Goal: Task Accomplishment & Management: Manage account settings

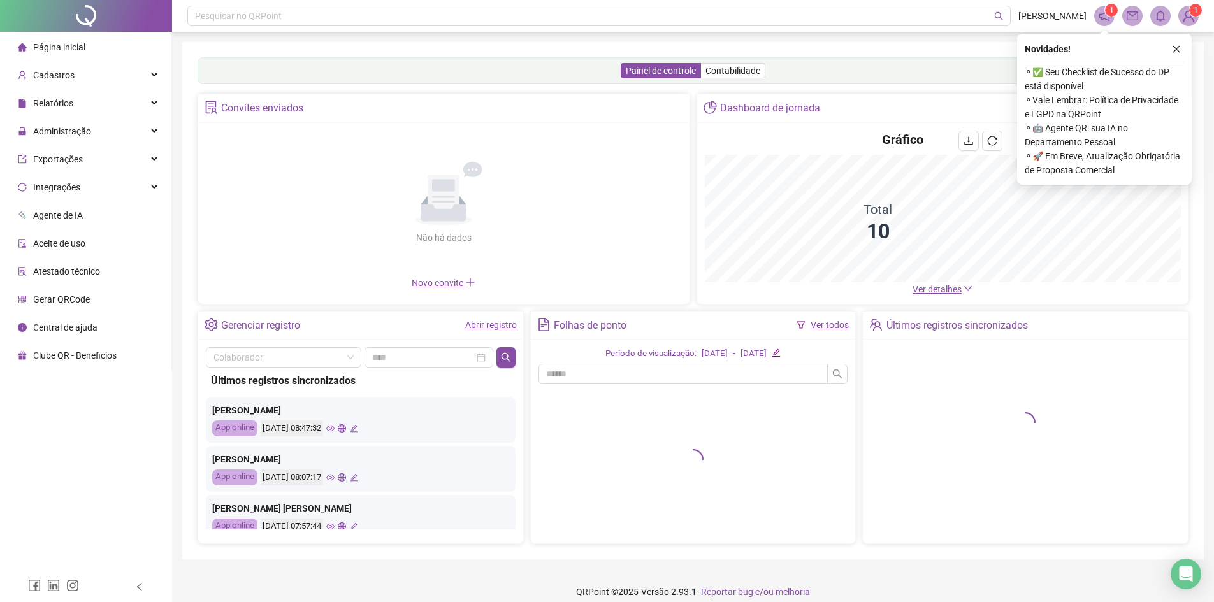
click at [41, 301] on span "Gerar QRCode" at bounding box center [61, 299] width 57 height 10
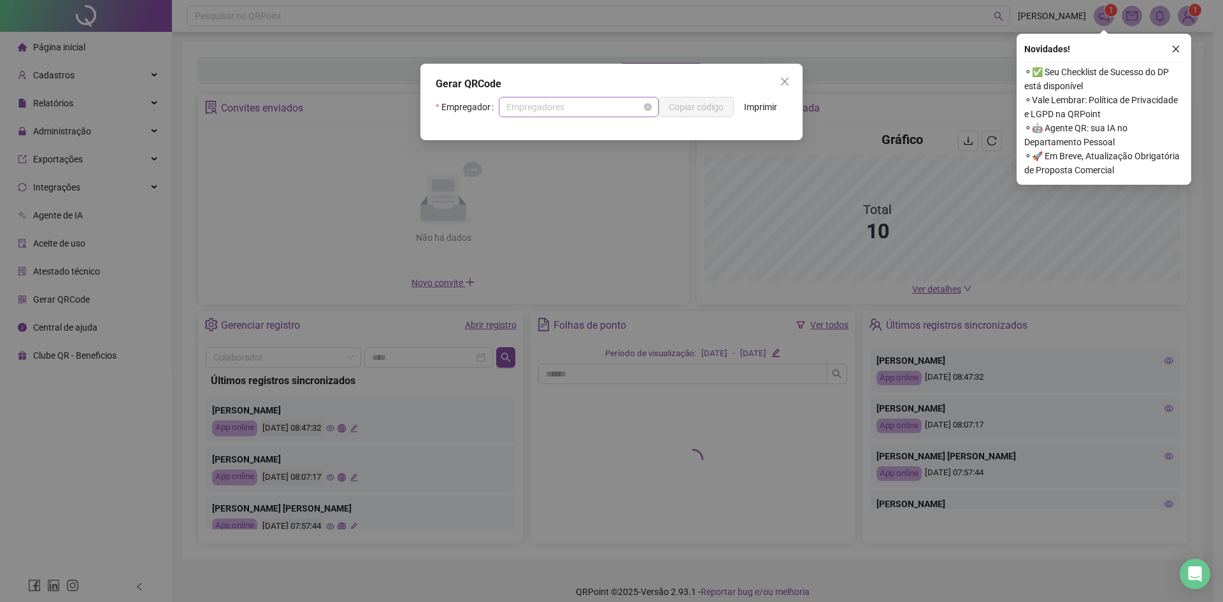
click at [567, 111] on span "Empregadores" at bounding box center [578, 106] width 145 height 19
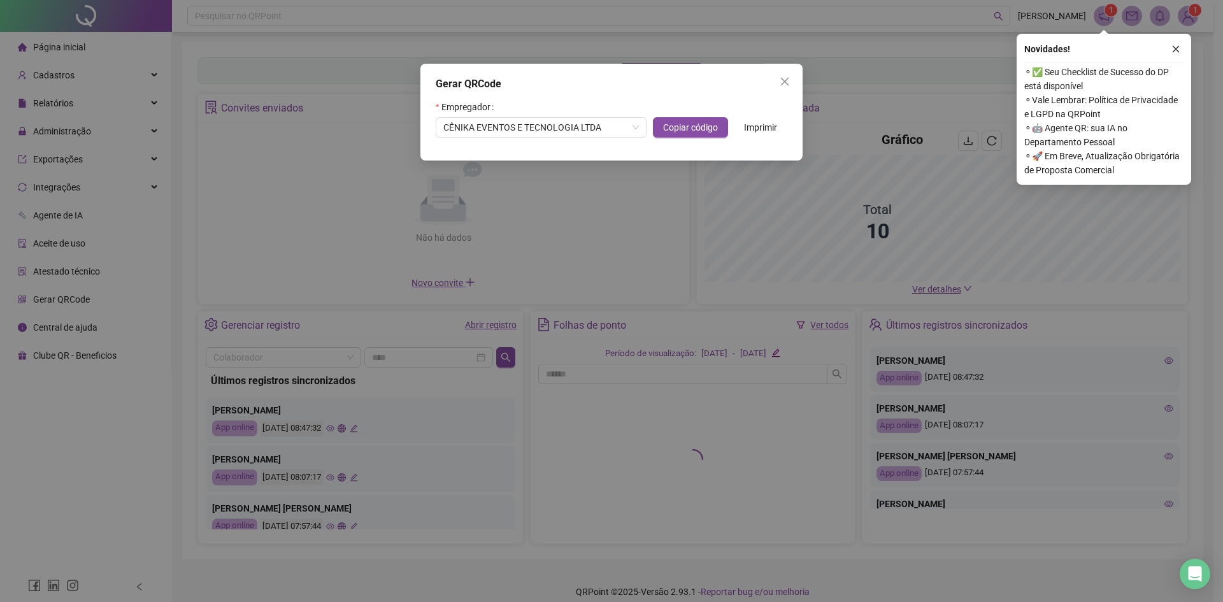
click at [740, 101] on div "Empregador CÊNIKA EVENTOS E TECNOLOGIA LTDA Copiar código Imprimir" at bounding box center [612, 117] width 352 height 41
click at [752, 127] on span "Imprimir" at bounding box center [760, 127] width 33 height 14
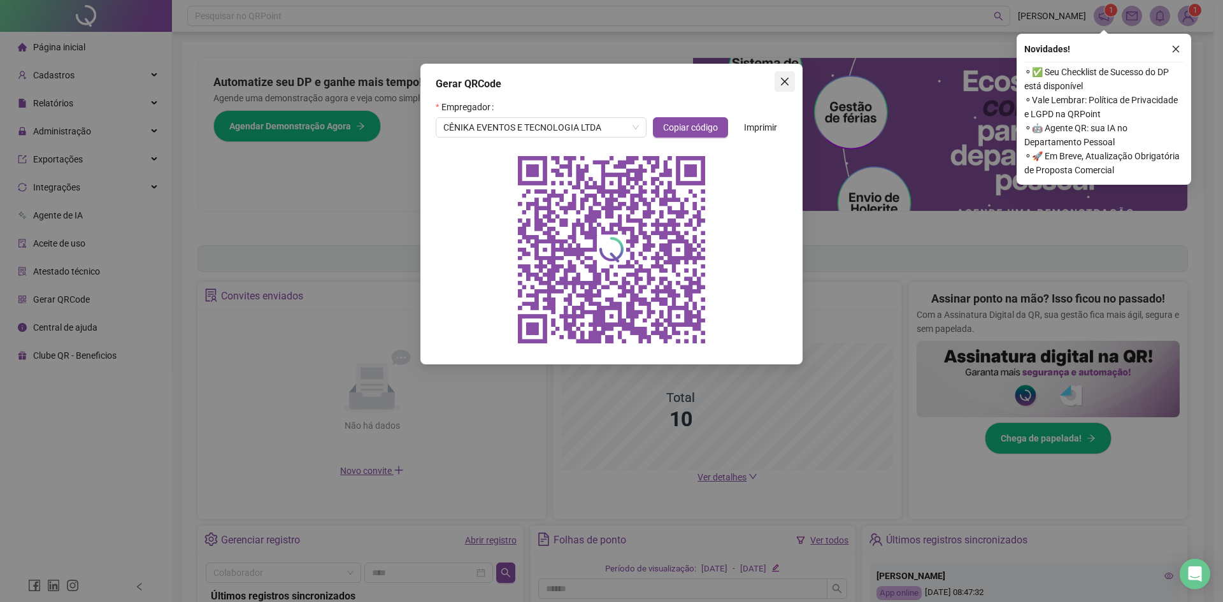
click at [781, 76] on button "Close" at bounding box center [785, 81] width 20 height 20
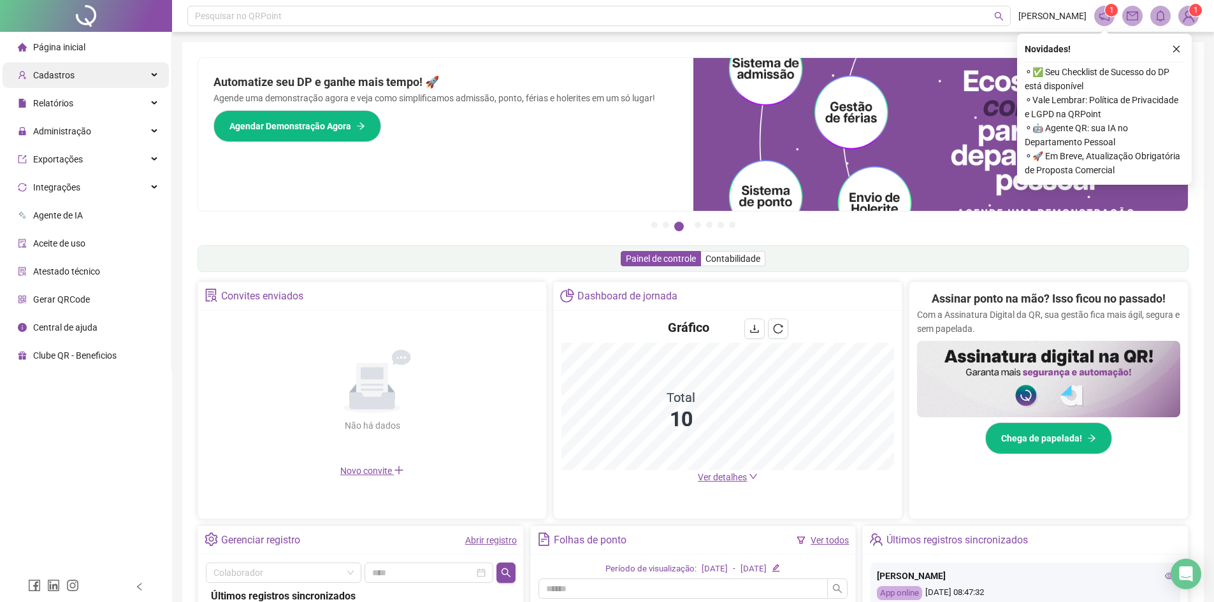
click at [96, 79] on div "Cadastros" at bounding box center [86, 74] width 166 height 25
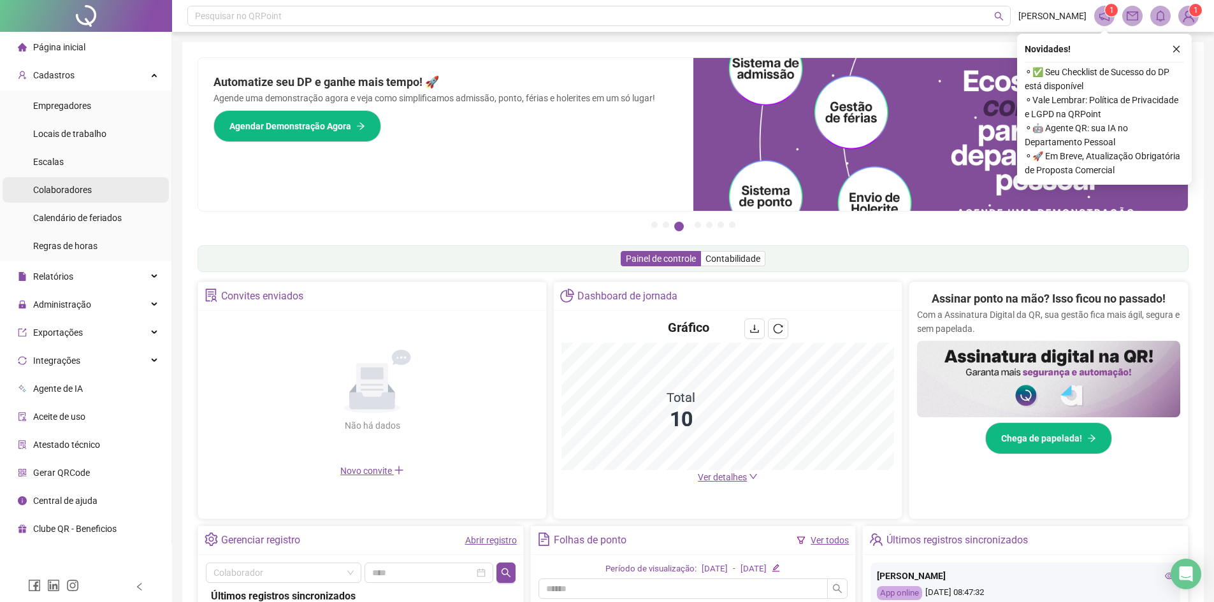
click at [69, 185] on span "Colaboradores" at bounding box center [62, 190] width 59 height 10
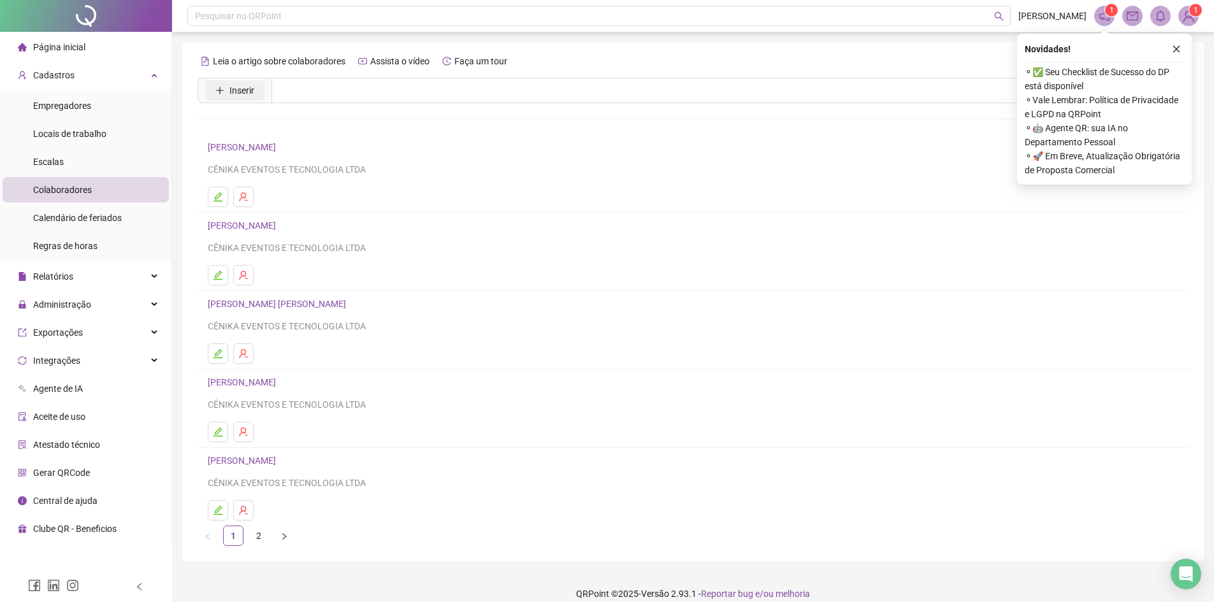
click at [255, 90] on button "Inserir" at bounding box center [234, 90] width 59 height 20
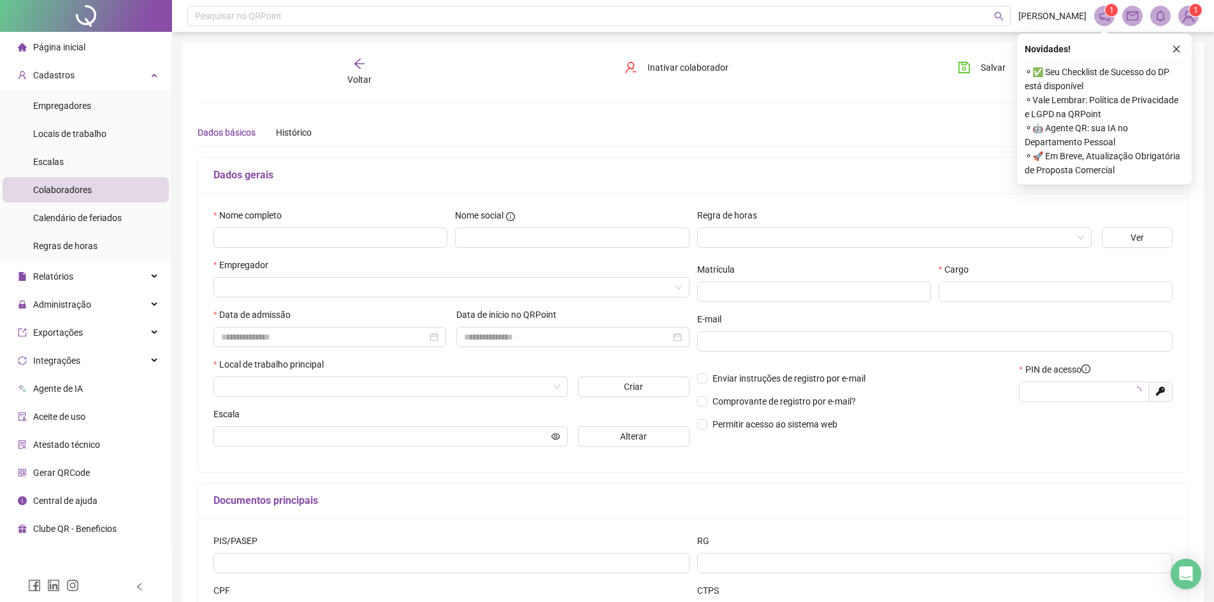
type input "*****"
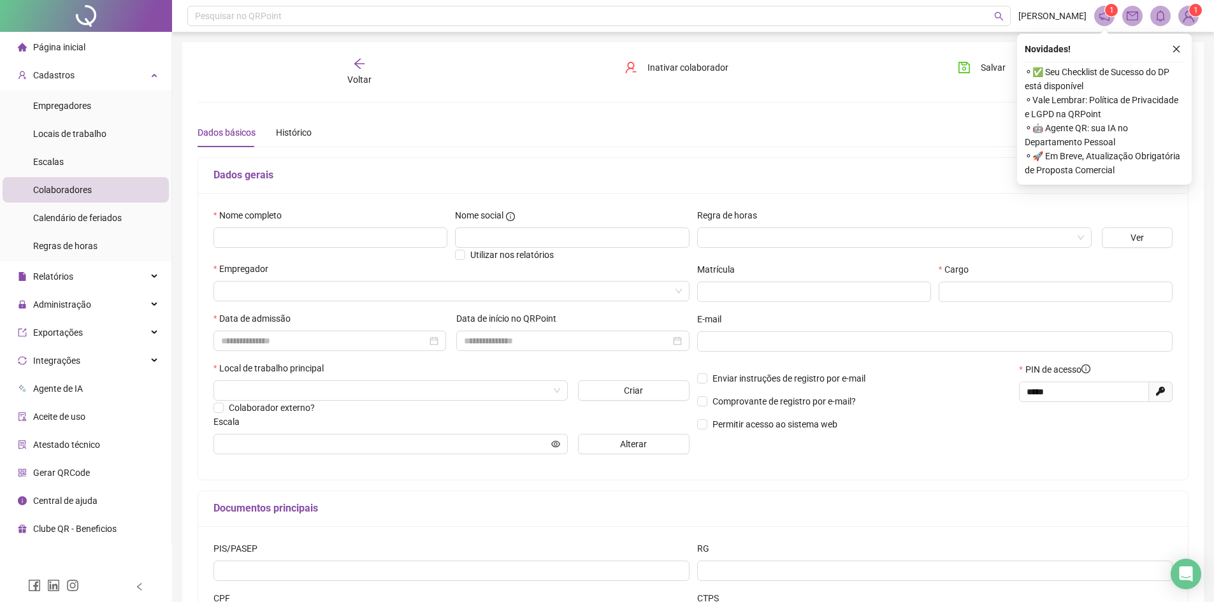
click at [349, 69] on div "Voltar" at bounding box center [359, 71] width 157 height 29
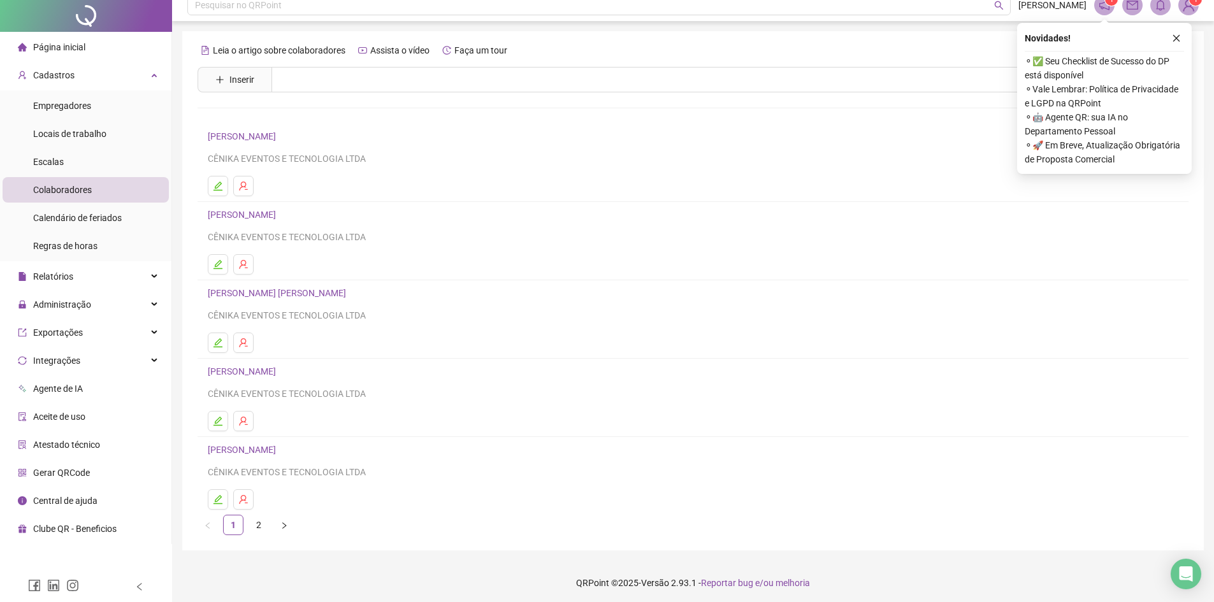
scroll to position [14, 0]
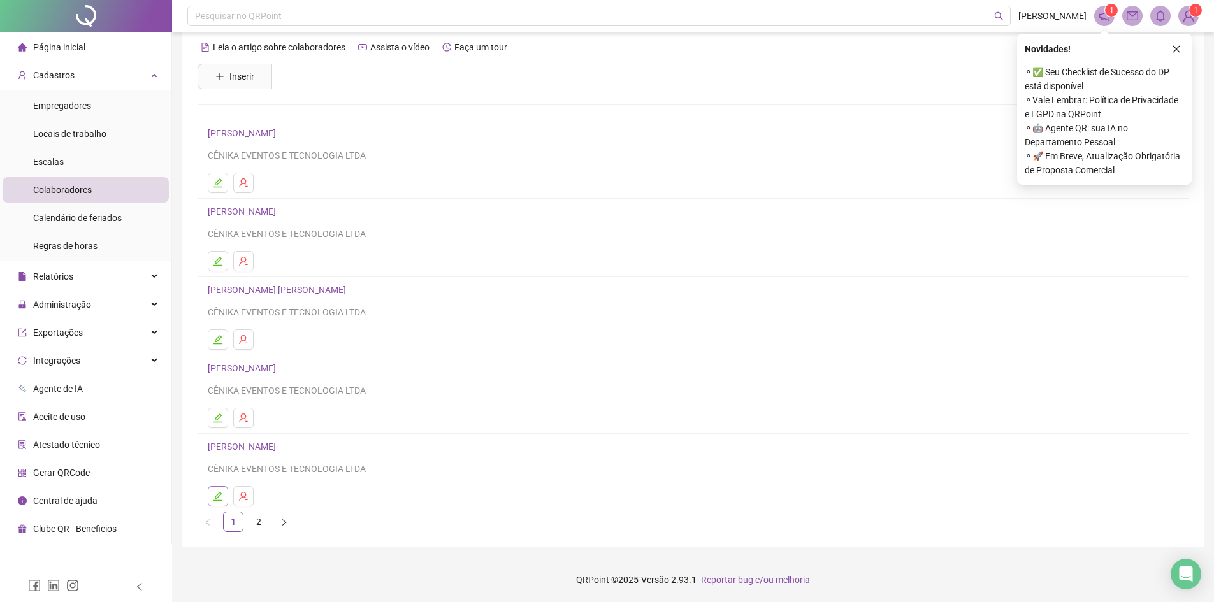
click at [217, 496] on icon "edit" at bounding box center [217, 496] width 9 height 9
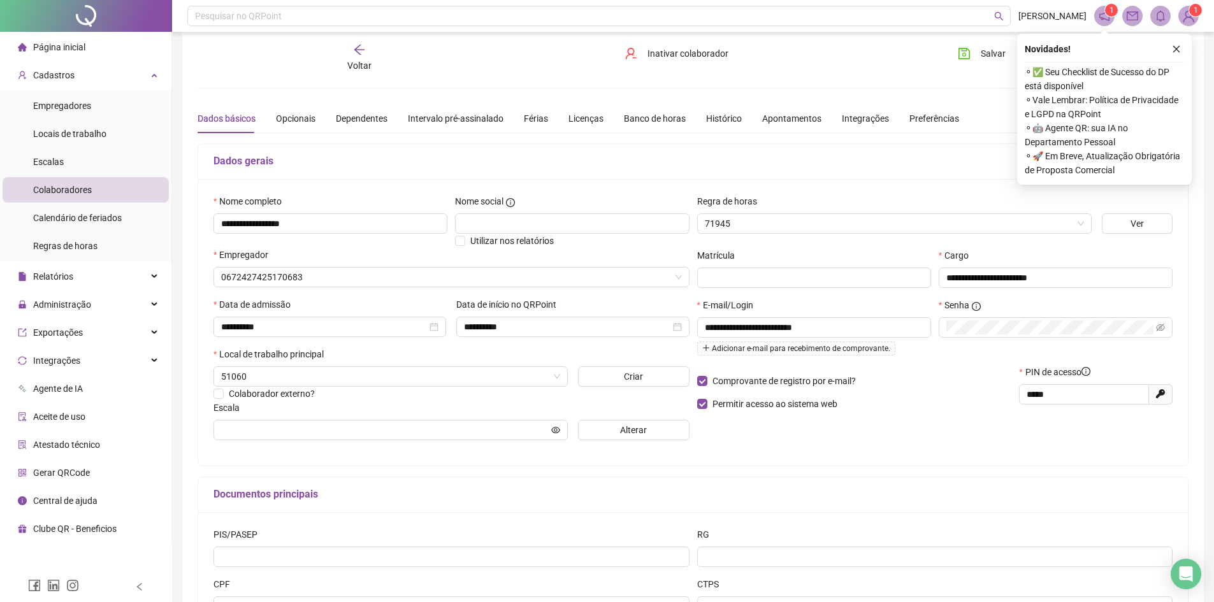
type input "**********"
click at [396, 56] on div "Voltar" at bounding box center [359, 57] width 157 height 29
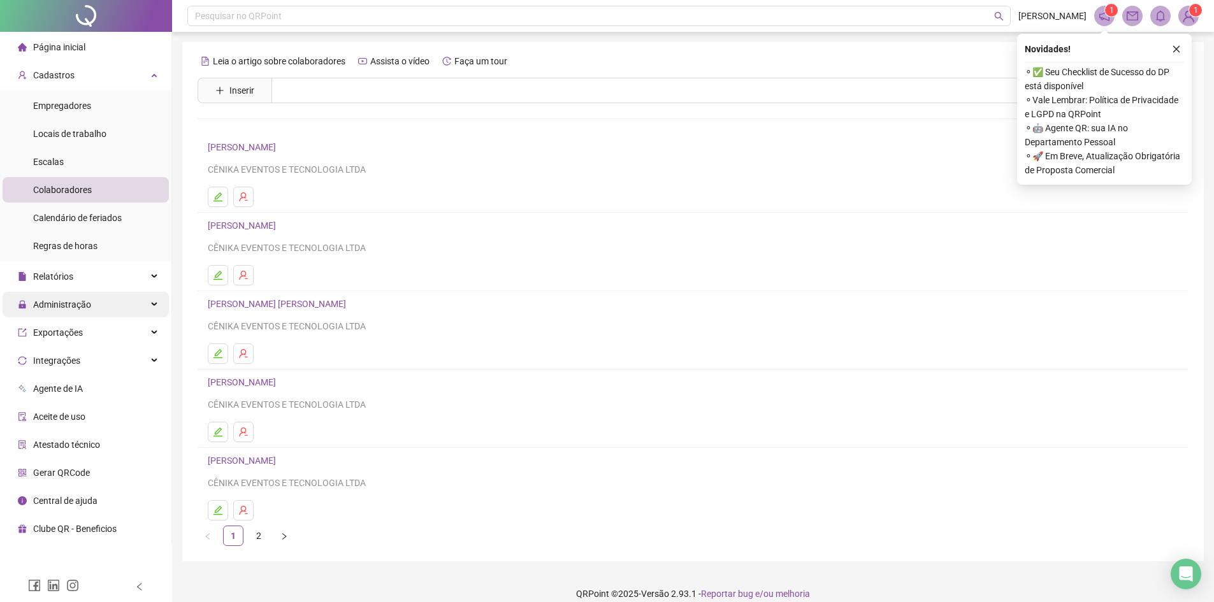
click at [74, 311] on span "Administração" at bounding box center [54, 304] width 73 height 25
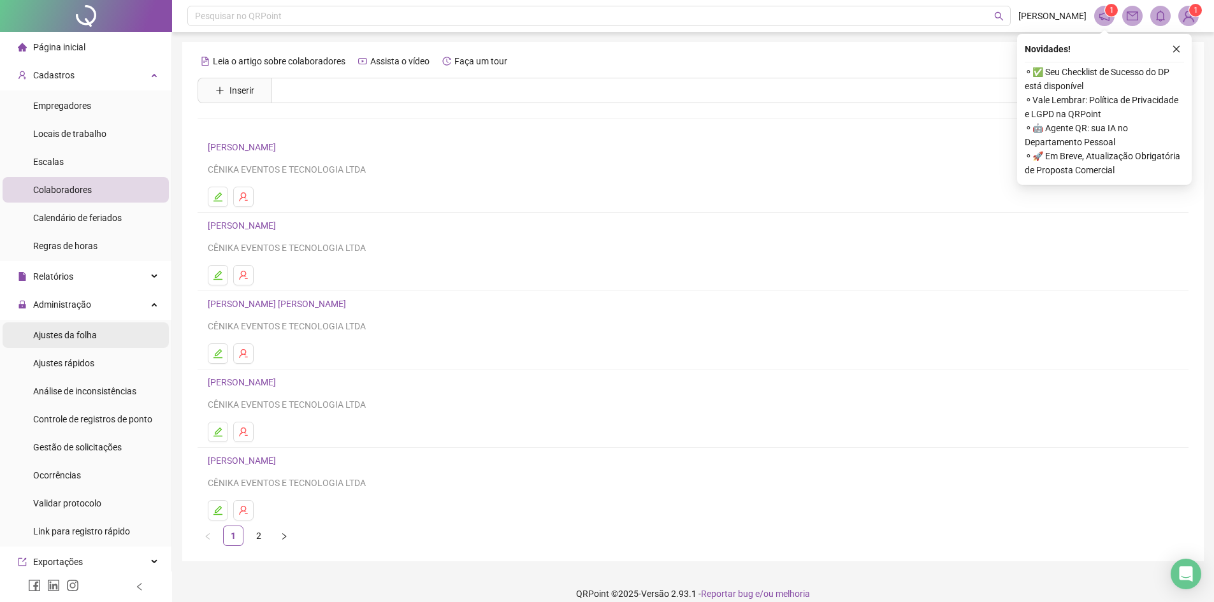
click at [66, 335] on span "Ajustes da folha" at bounding box center [65, 335] width 64 height 10
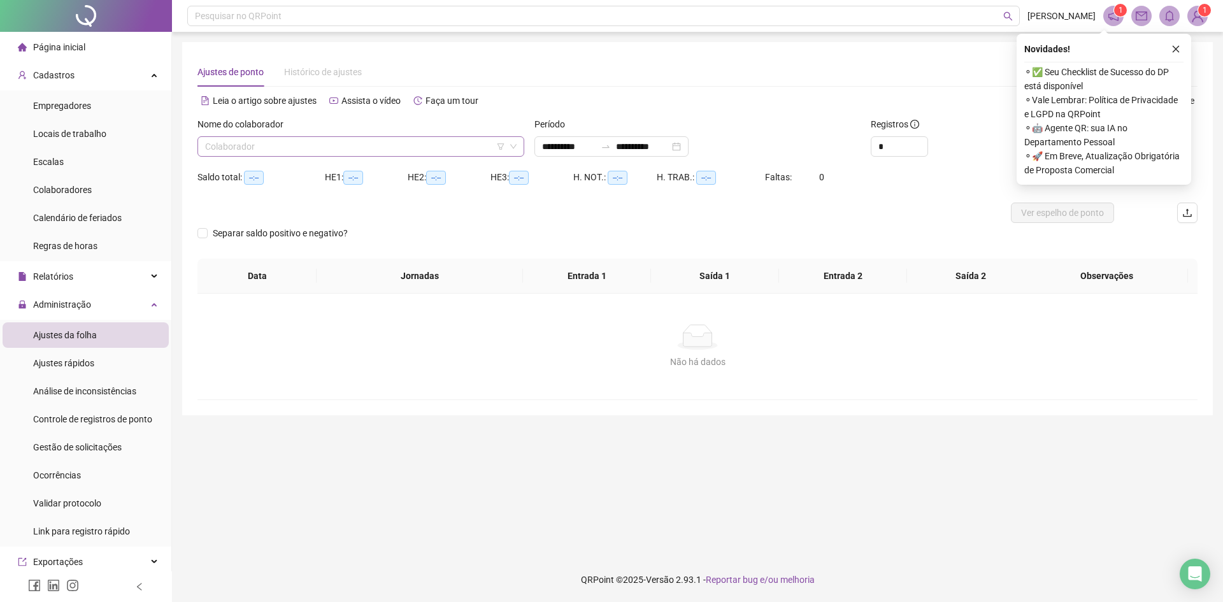
click at [232, 149] on input "search" at bounding box center [355, 146] width 300 height 19
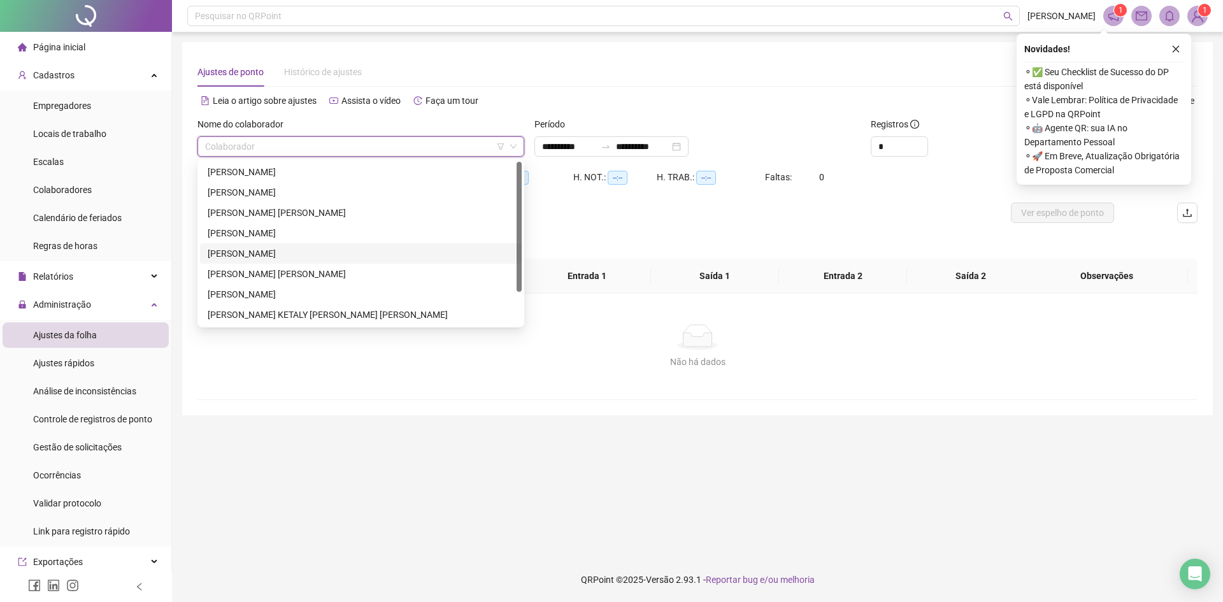
click at [242, 251] on div "[PERSON_NAME]" at bounding box center [361, 254] width 306 height 14
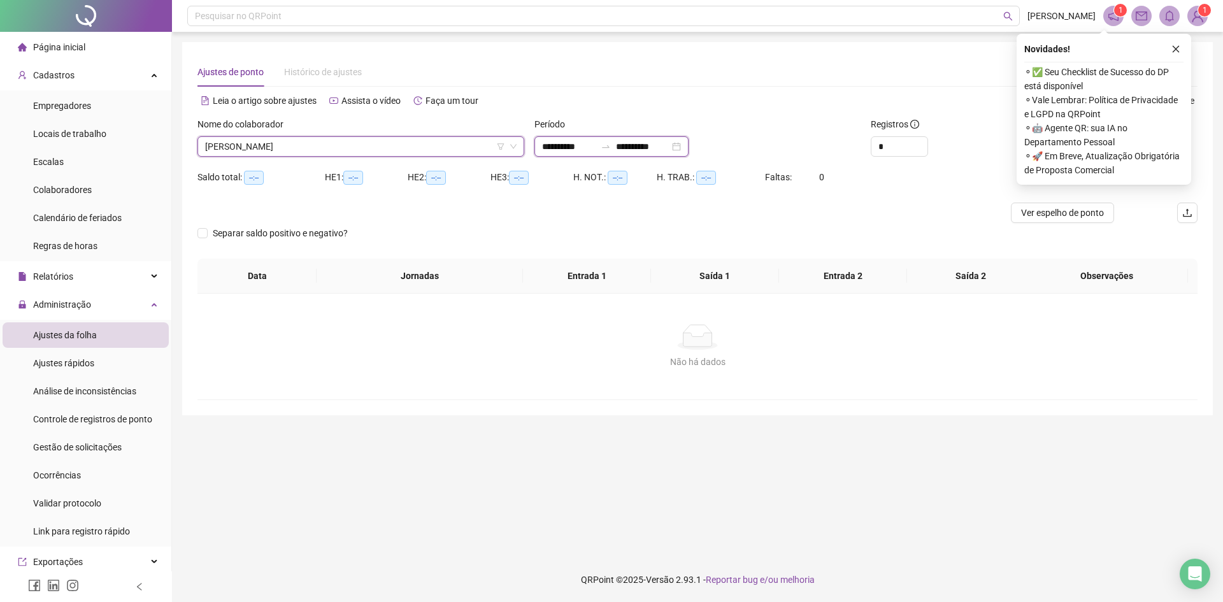
click at [648, 143] on input "**********" at bounding box center [643, 147] width 54 height 14
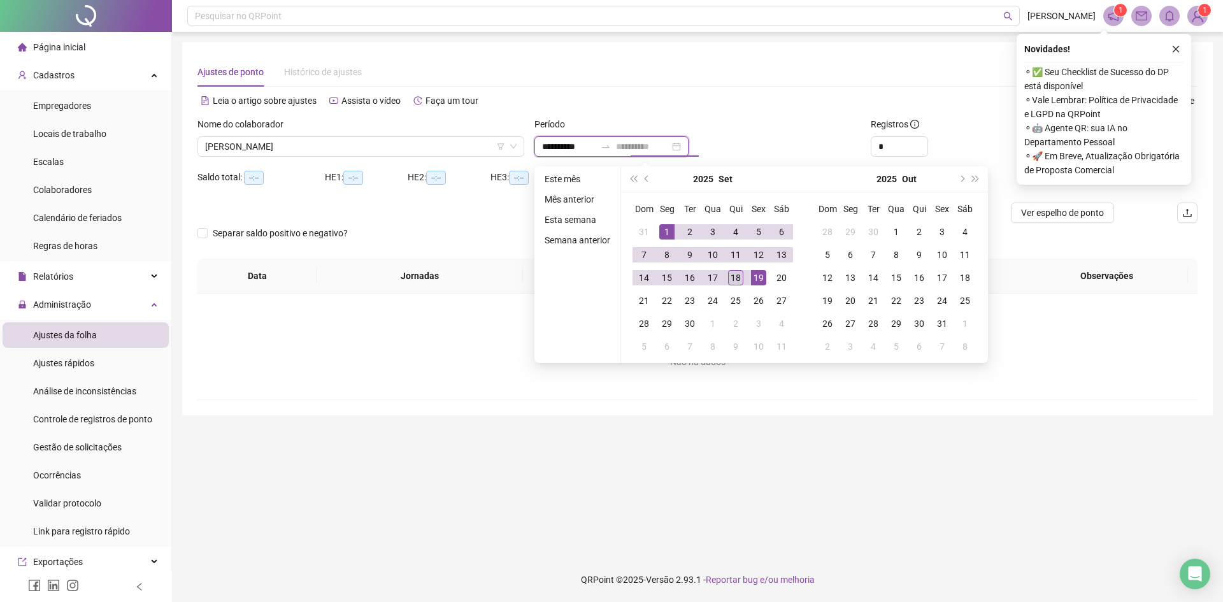
type input "**********"
click at [738, 276] on div "18" at bounding box center [735, 277] width 15 height 15
type input "**********"
click at [810, 88] on div "**********" at bounding box center [697, 228] width 1000 height 343
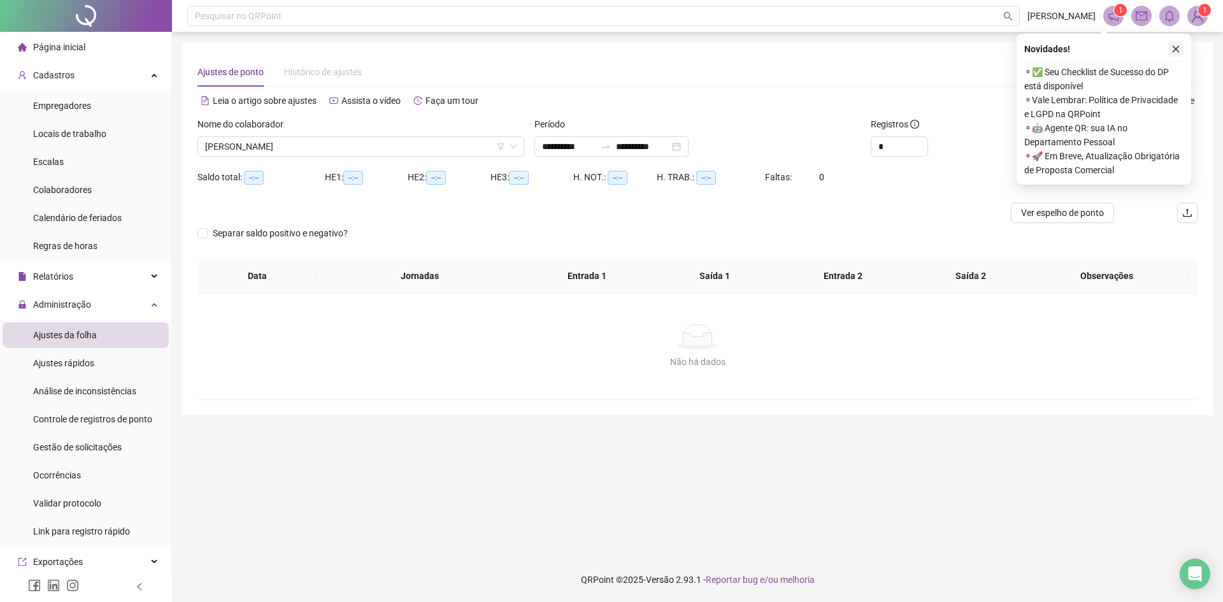
click at [1179, 50] on icon "close" at bounding box center [1175, 49] width 9 height 9
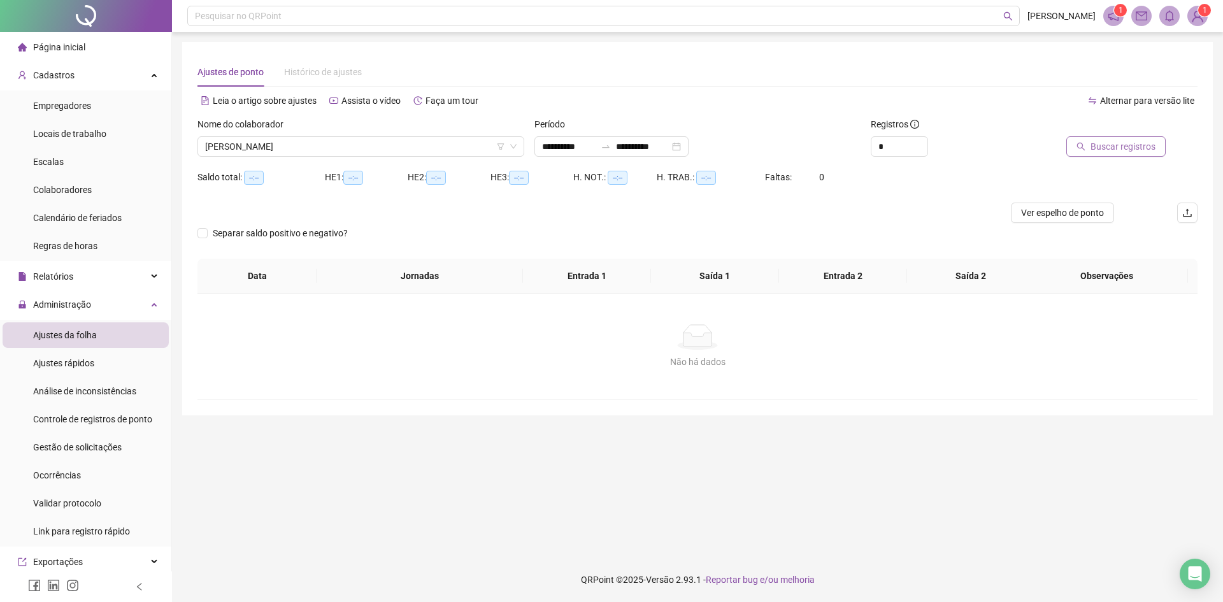
click at [1109, 138] on button "Buscar registros" at bounding box center [1115, 146] width 99 height 20
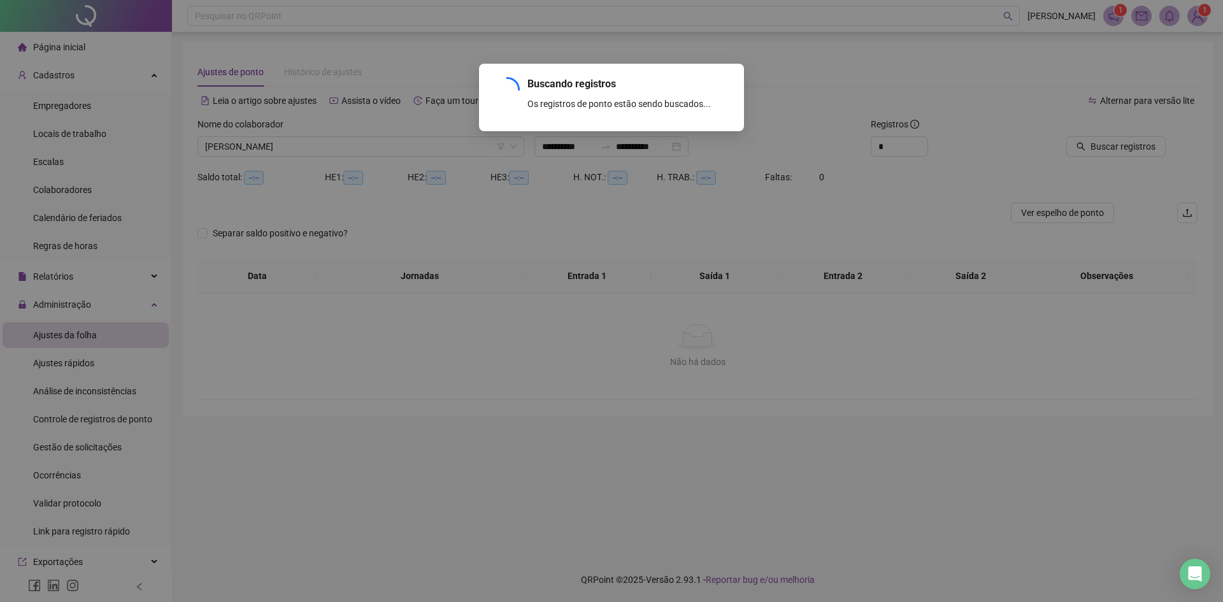
click at [1108, 139] on div "Buscando registros Os registros de ponto estão sendo buscados... OK" at bounding box center [611, 301] width 1223 height 602
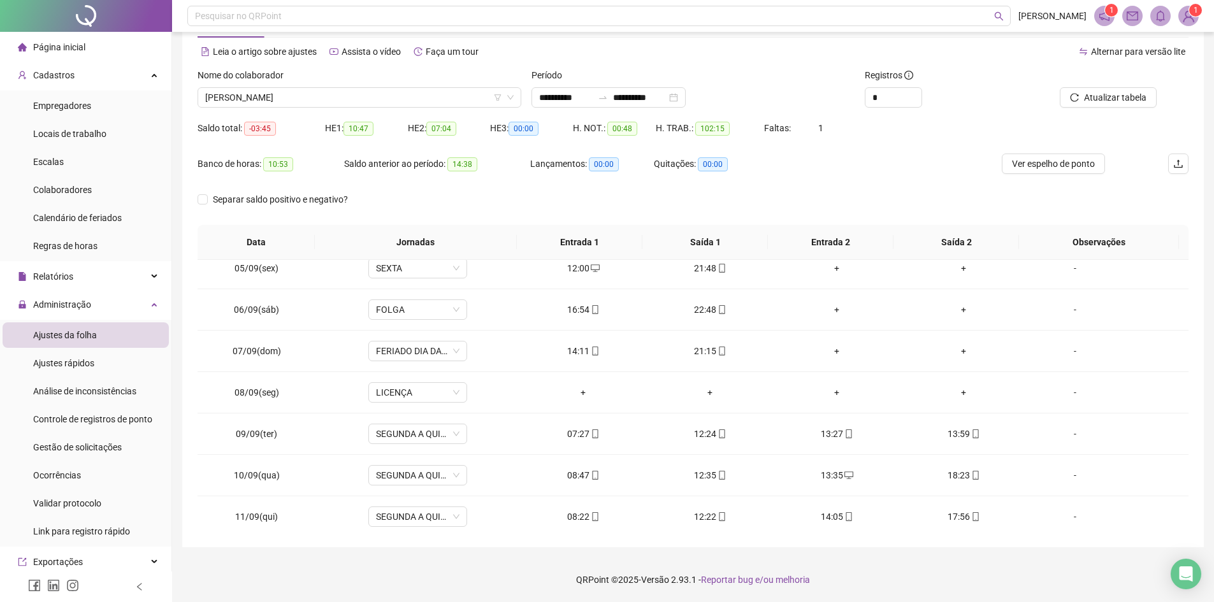
scroll to position [155, 0]
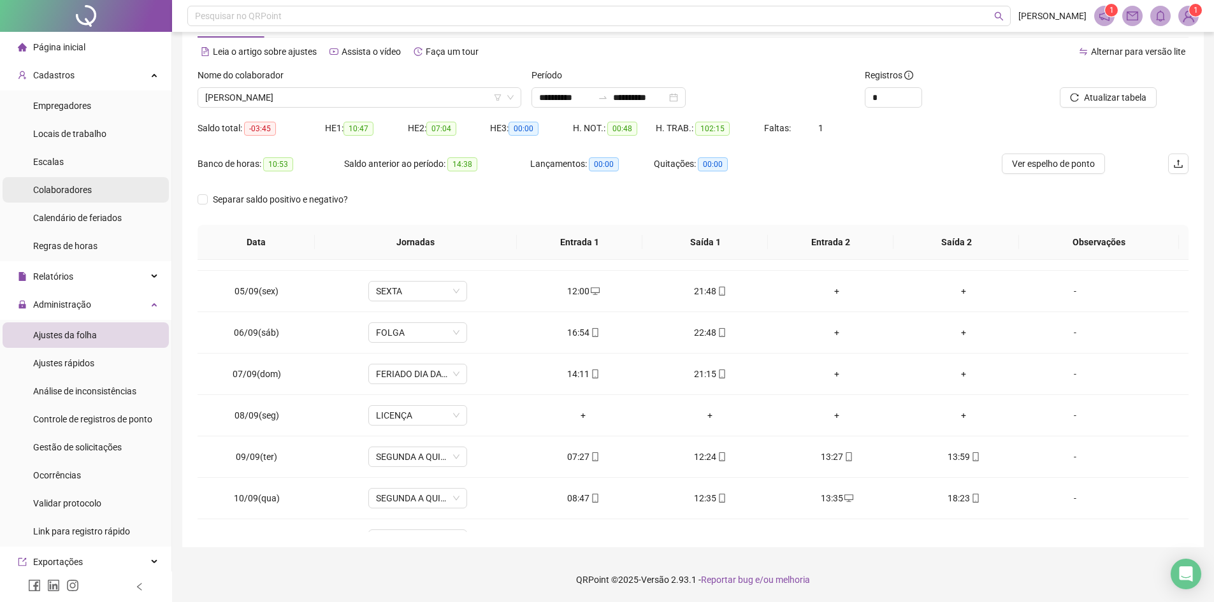
click at [76, 192] on span "Colaboradores" at bounding box center [62, 190] width 59 height 10
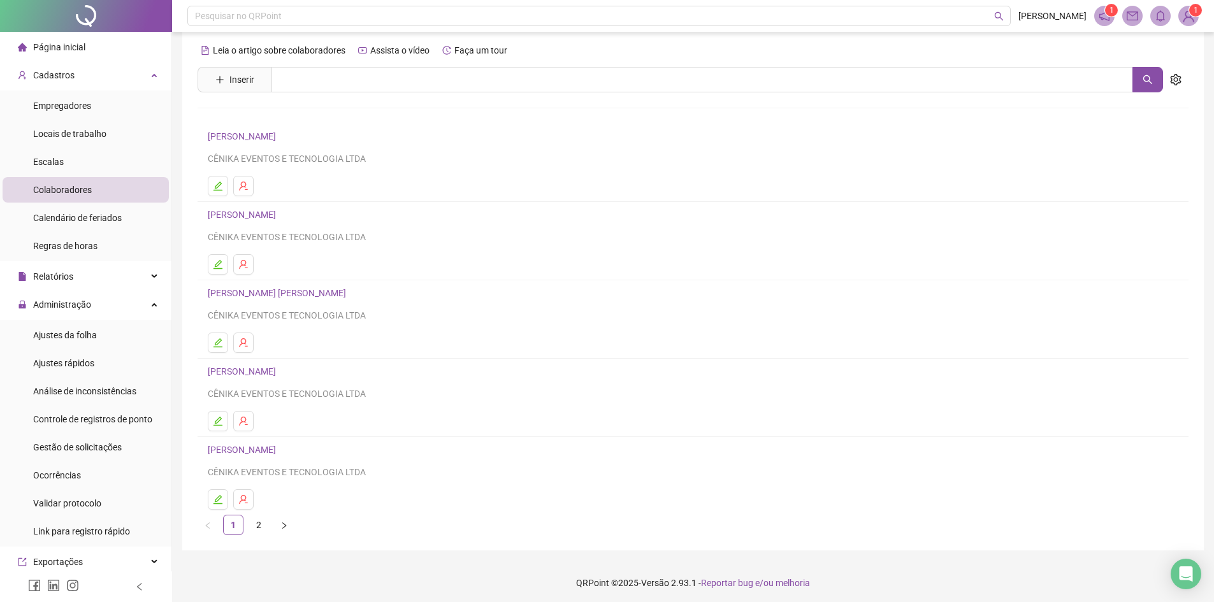
scroll to position [14, 0]
click at [216, 496] on icon "edit" at bounding box center [217, 496] width 9 height 9
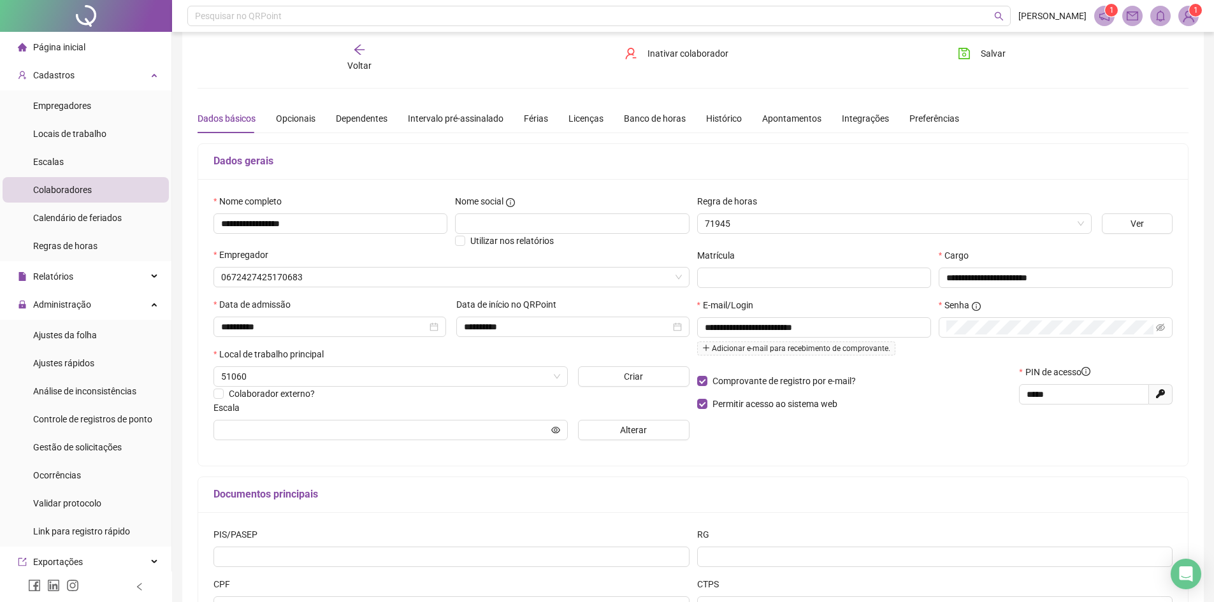
type input "**********"
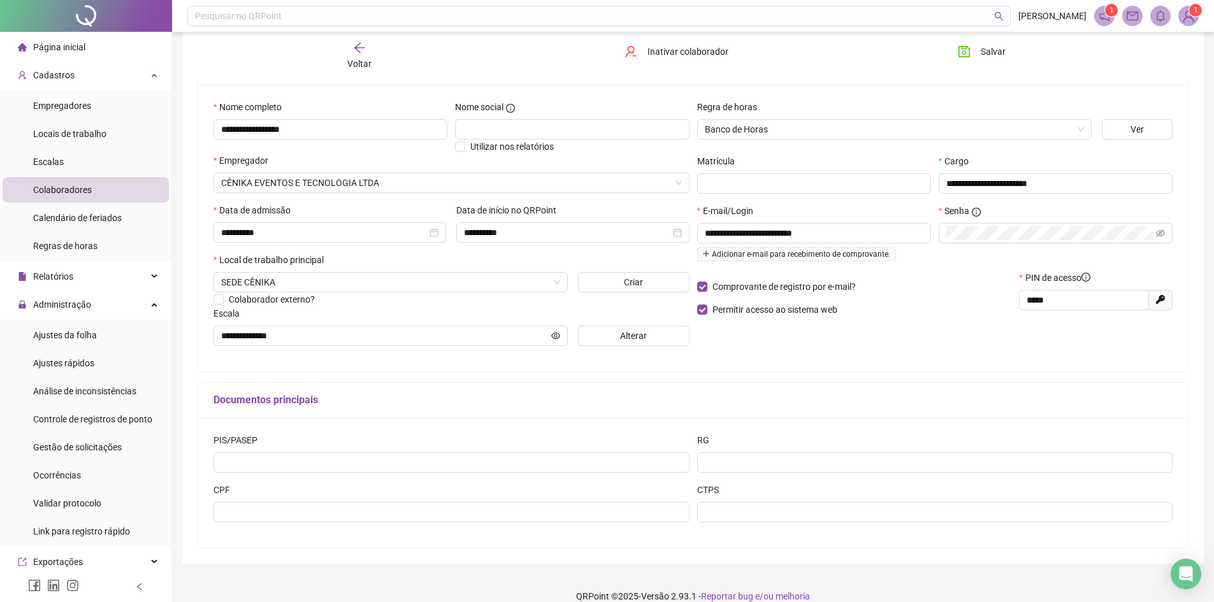
scroll to position [125, 0]
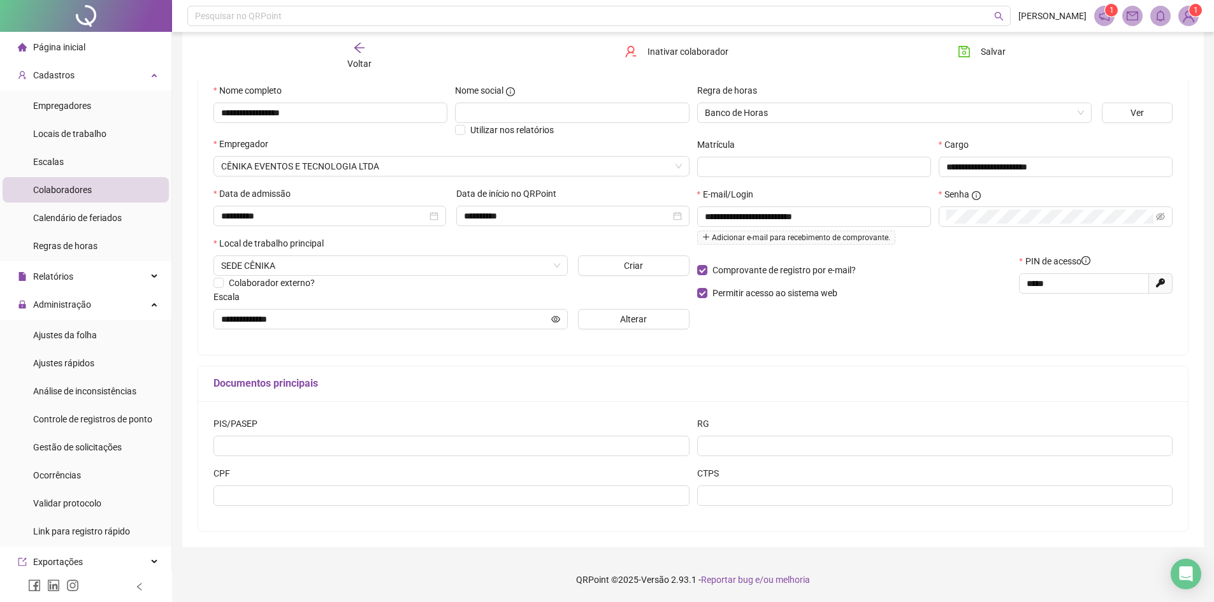
click at [1197, 17] on img at bounding box center [1187, 15] width 19 height 19
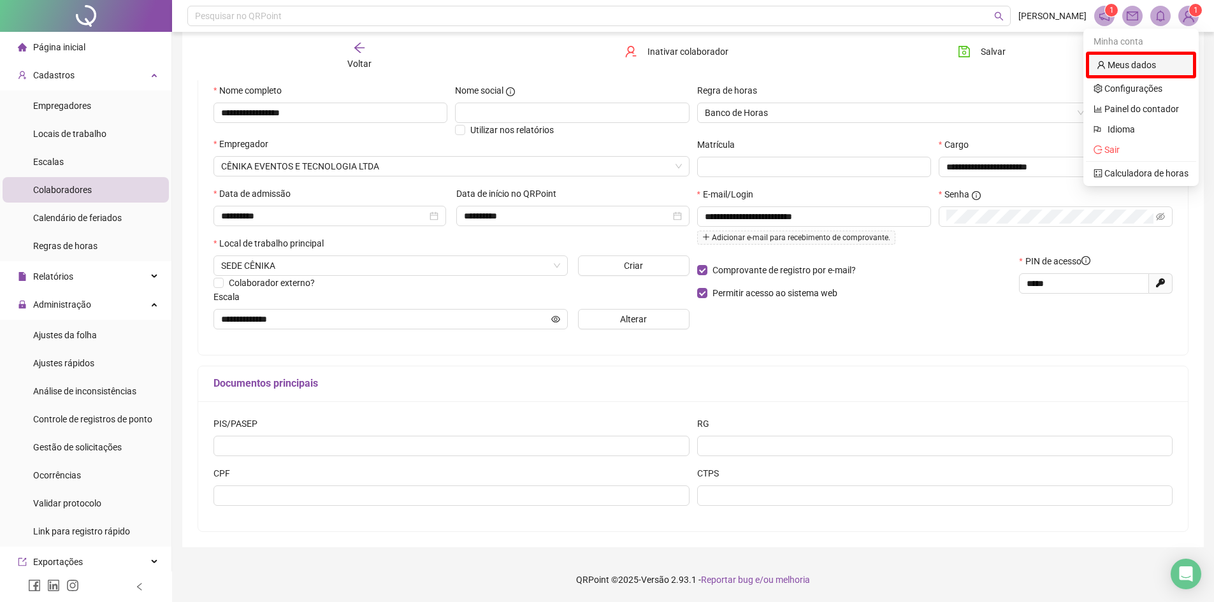
click at [1146, 67] on link "Meus dados" at bounding box center [1125, 65] width 59 height 10
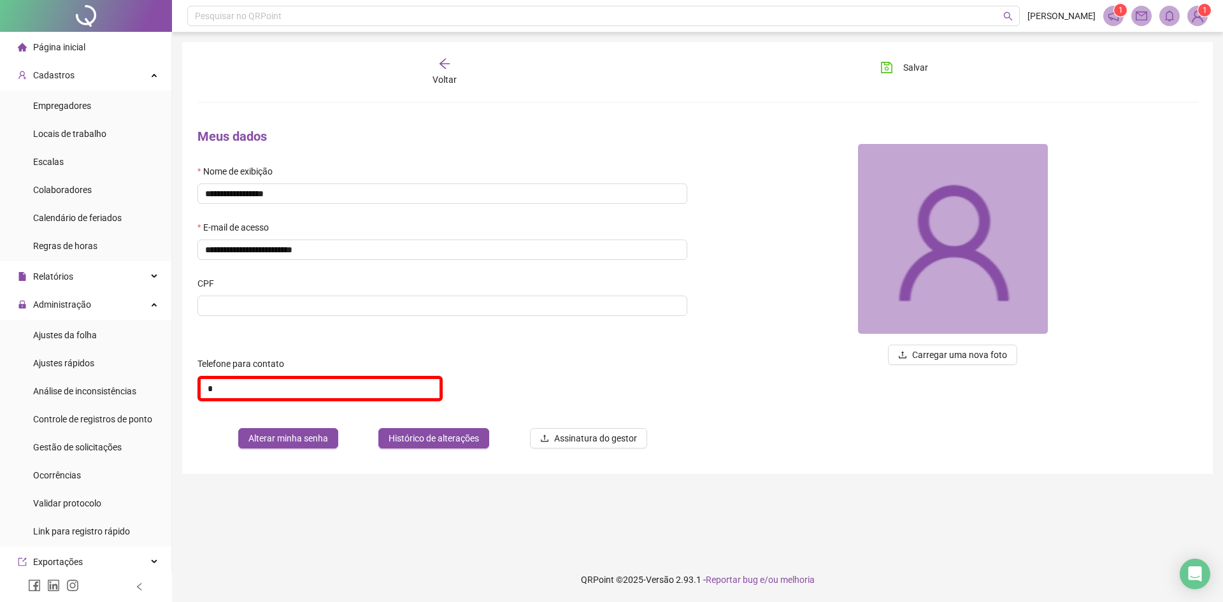
click at [512, 364] on div "Telefone para contato" at bounding box center [442, 366] width 490 height 19
click at [311, 434] on span "Alterar minha senha" at bounding box center [288, 438] width 80 height 14
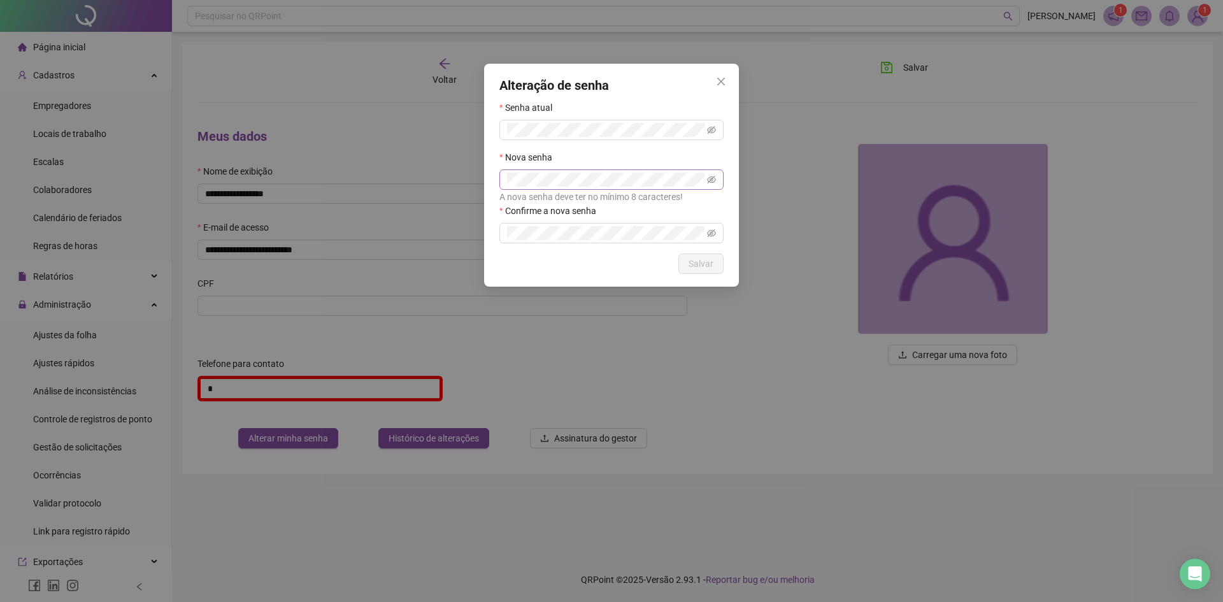
click at [554, 172] on span at bounding box center [611, 179] width 224 height 20
click at [705, 125] on span at bounding box center [611, 130] width 224 height 20
click at [721, 85] on icon "close" at bounding box center [721, 81] width 10 height 10
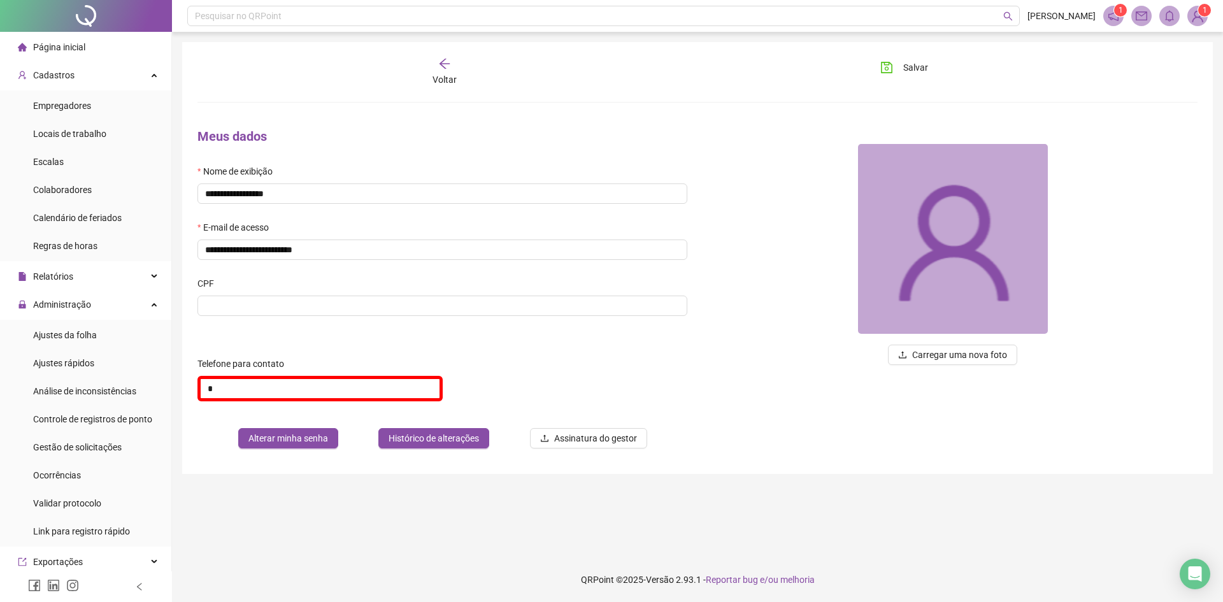
click at [493, 63] on div "Voltar" at bounding box center [445, 71] width 158 height 29
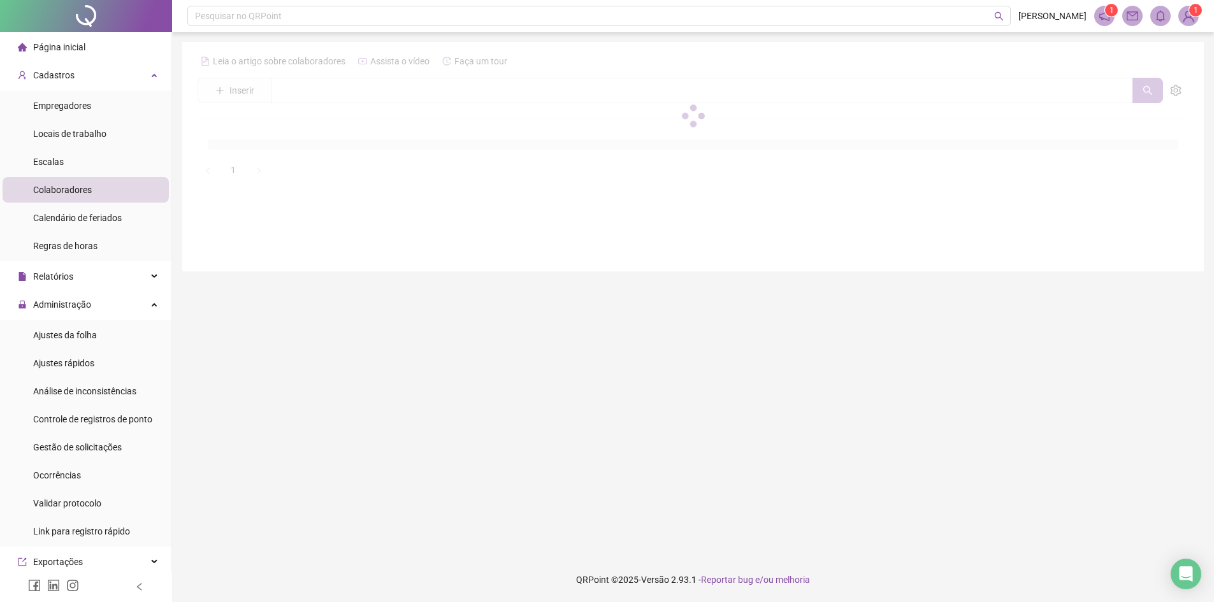
click at [454, 65] on span "Faça um tour" at bounding box center [480, 61] width 53 height 10
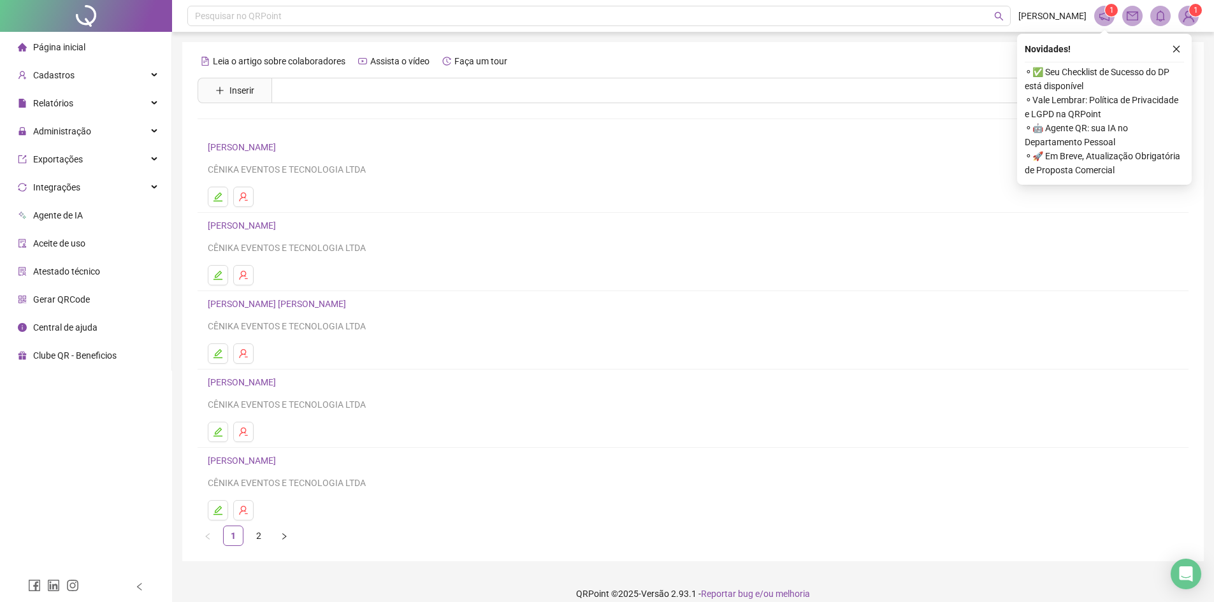
click at [68, 299] on span "Gerar QRCode" at bounding box center [61, 299] width 57 height 10
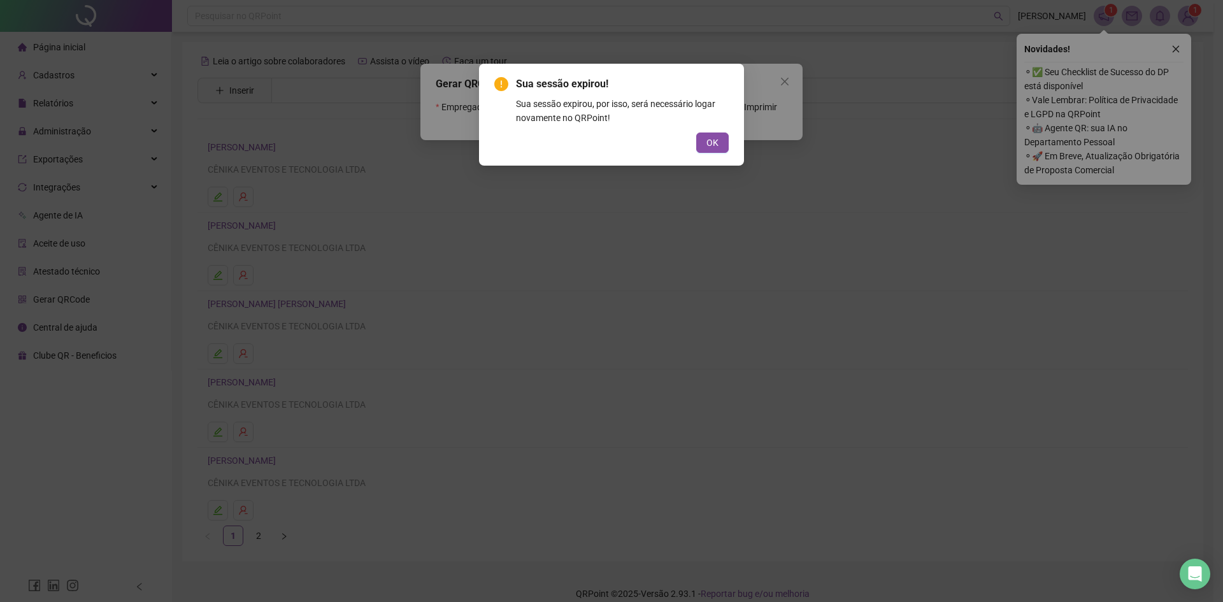
click at [696, 140] on div "OK" at bounding box center [611, 143] width 234 height 20
click at [707, 141] on span "OK" at bounding box center [712, 143] width 12 height 14
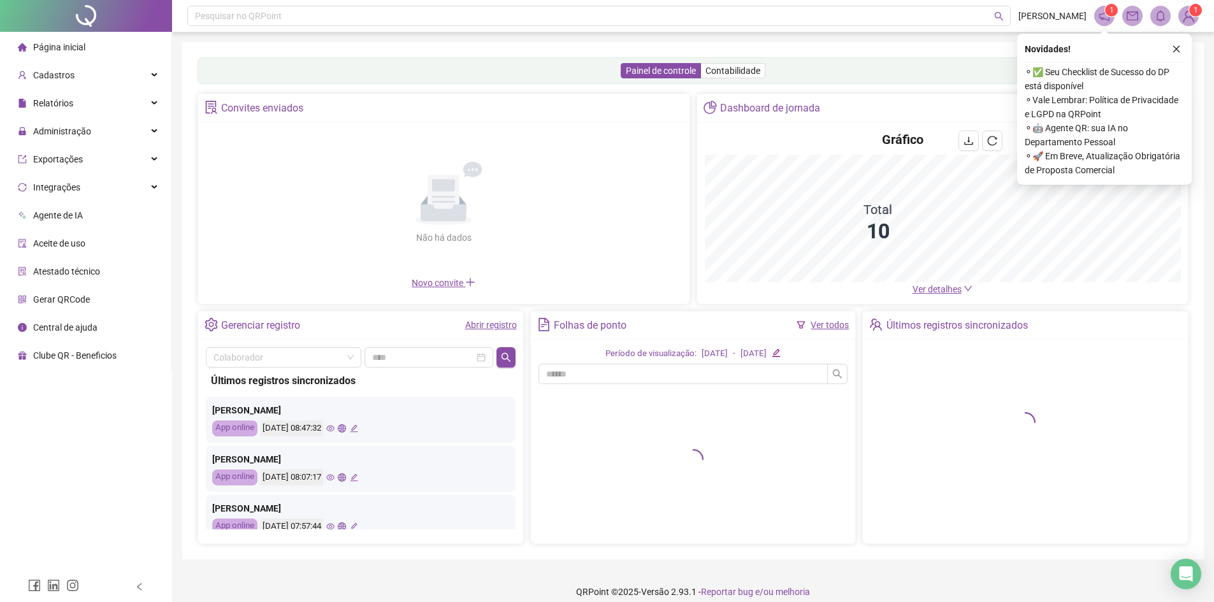
click at [74, 302] on span "Gerar QRCode" at bounding box center [61, 299] width 57 height 10
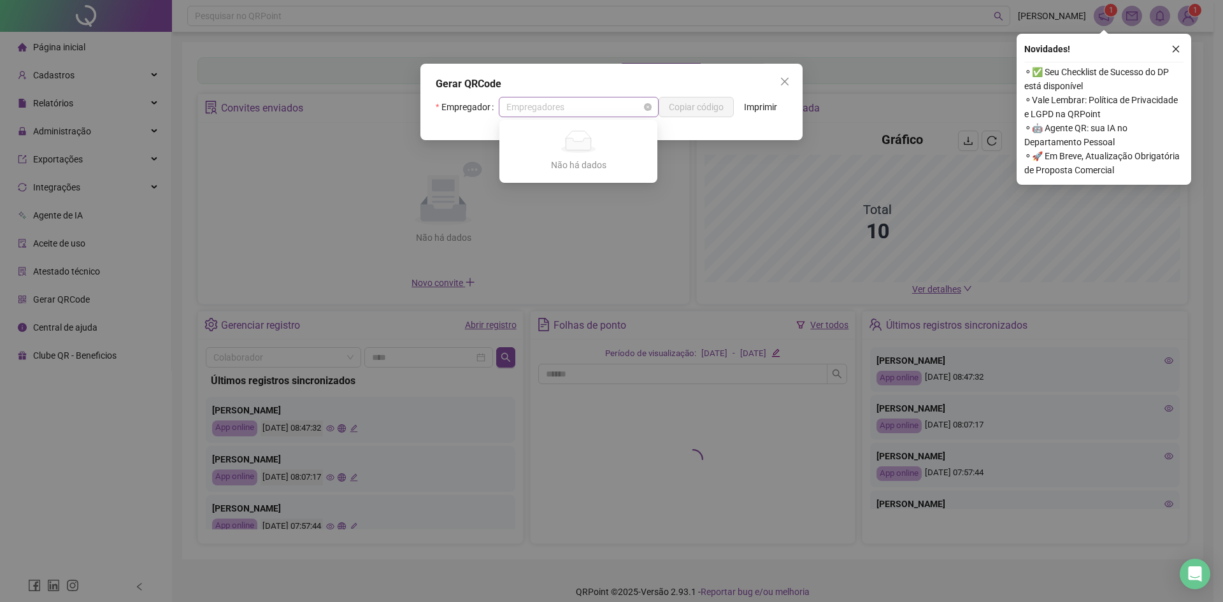
click at [571, 111] on span "Empregadores" at bounding box center [578, 106] width 145 height 19
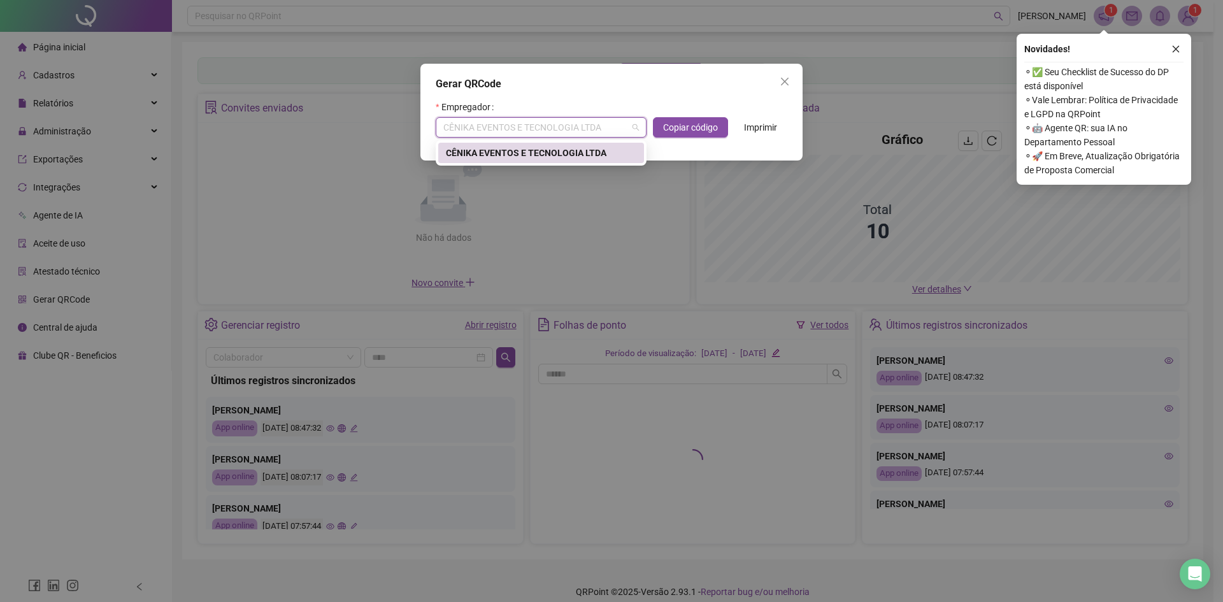
click at [555, 151] on div "CÊNIKA EVENTOS E TECNOLOGIA LTDA" at bounding box center [541, 153] width 190 height 14
click at [561, 120] on span "CÊNIKA EVENTOS E TECNOLOGIA LTDA" at bounding box center [541, 127] width 196 height 19
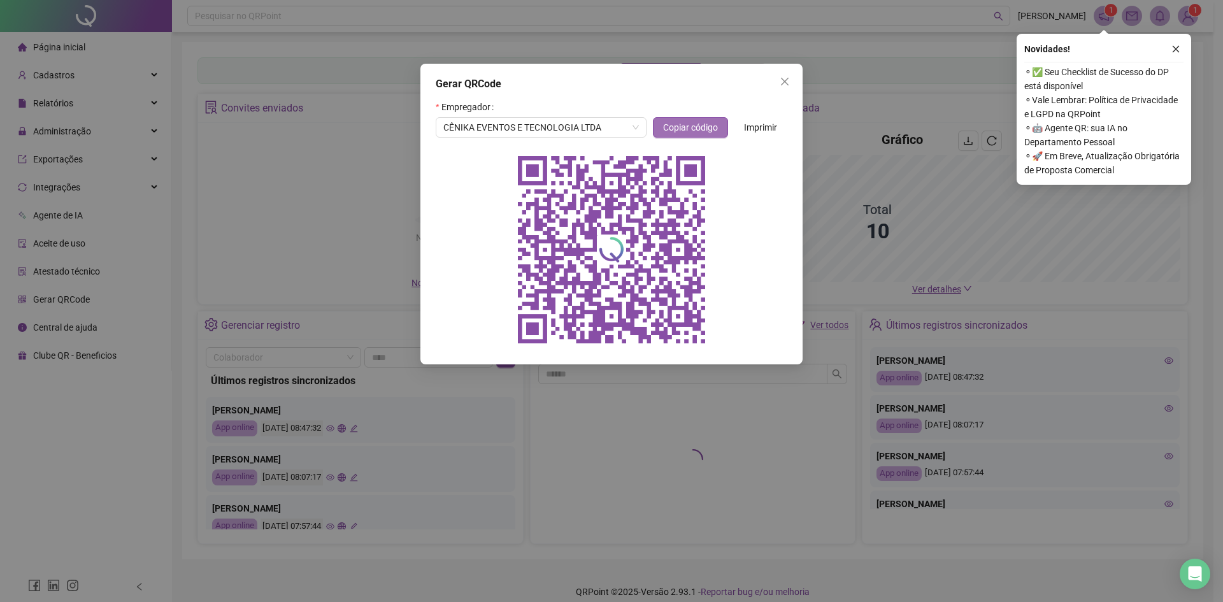
click at [691, 120] on button "Copiar código" at bounding box center [690, 127] width 75 height 20
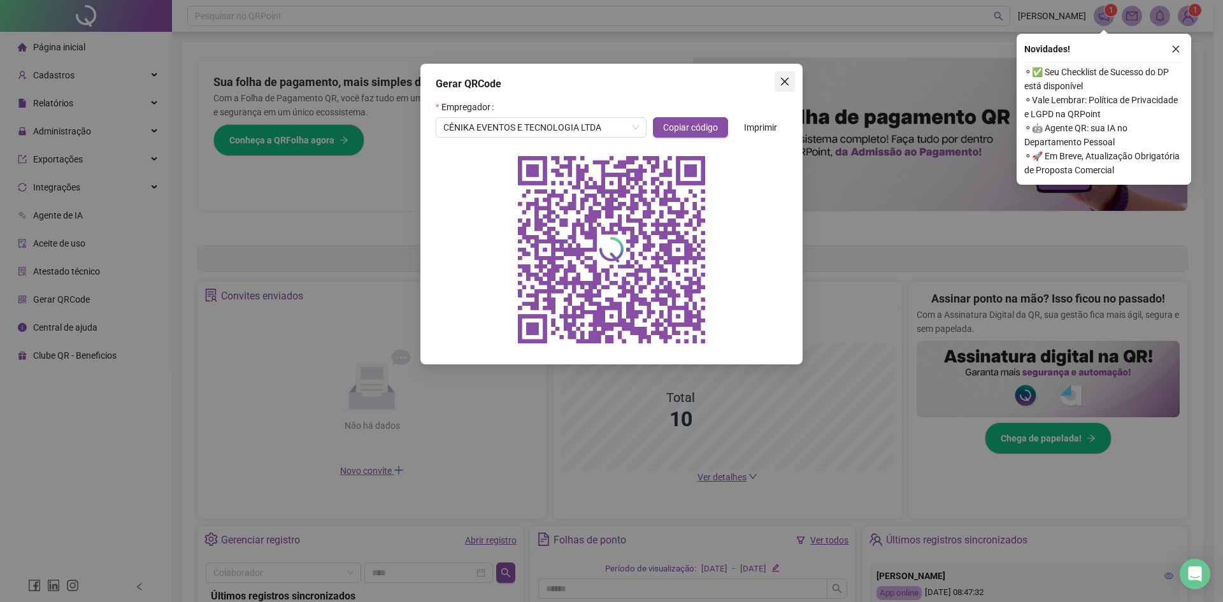
click at [784, 78] on icon "close" at bounding box center [785, 81] width 10 height 10
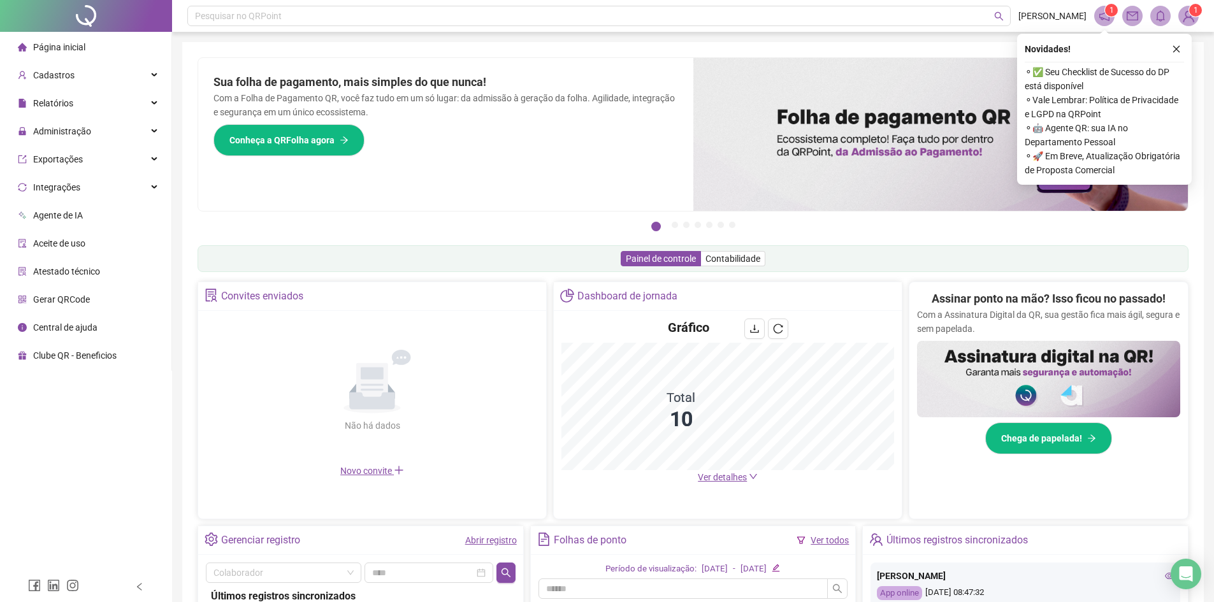
click at [53, 52] on span "Página inicial" at bounding box center [59, 47] width 52 height 10
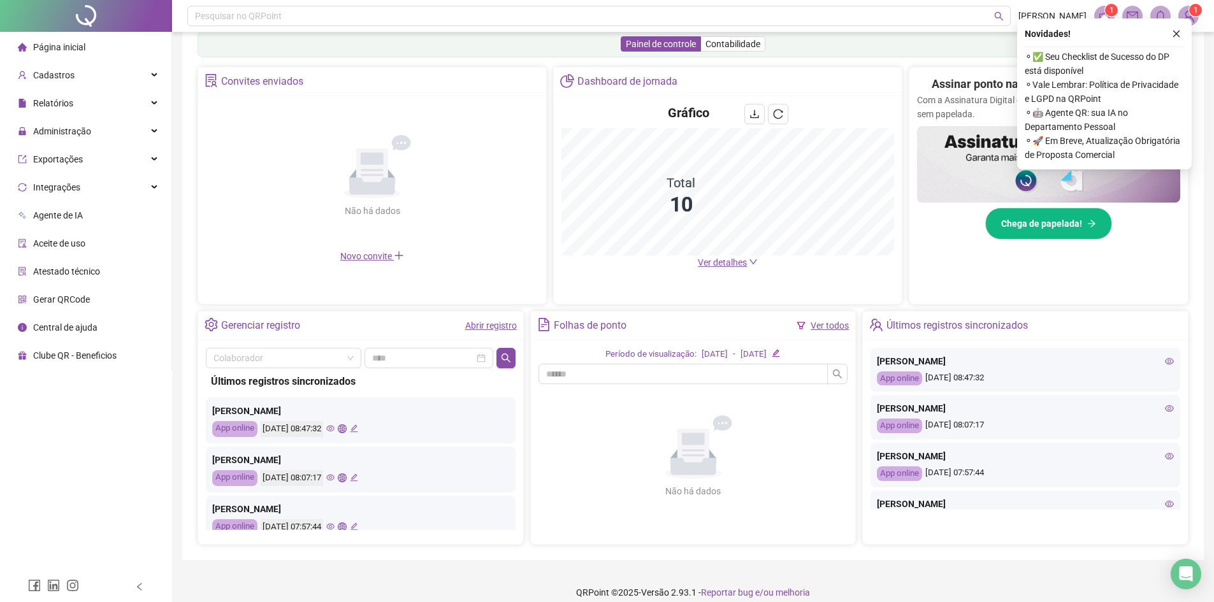
scroll to position [227, 0]
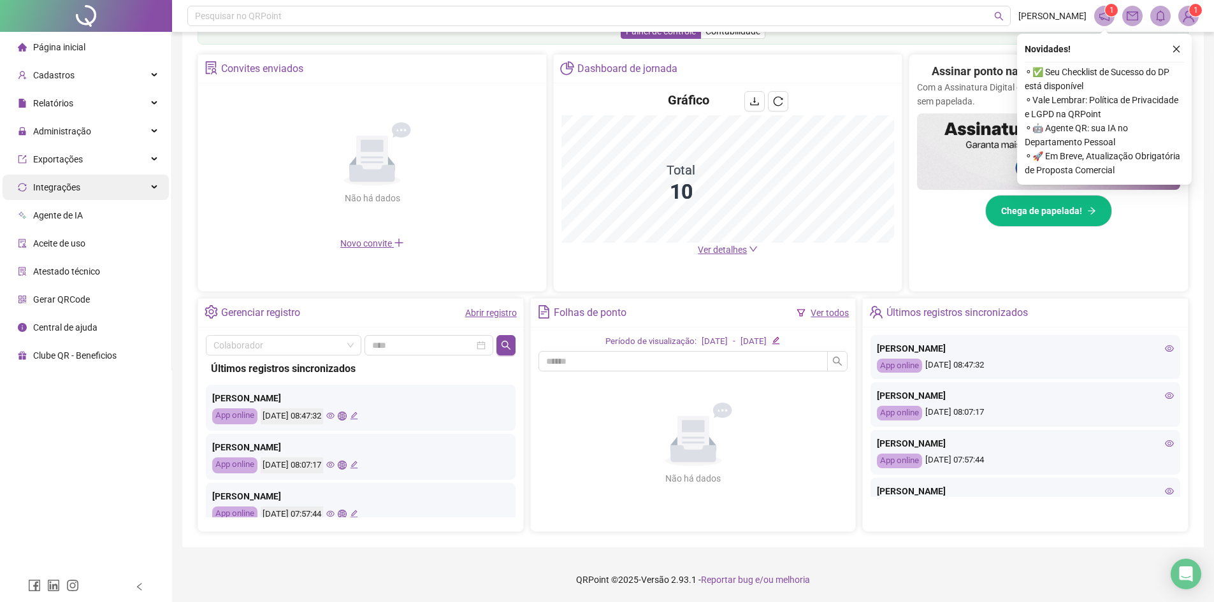
click at [80, 184] on div "Integrações" at bounding box center [86, 187] width 166 height 25
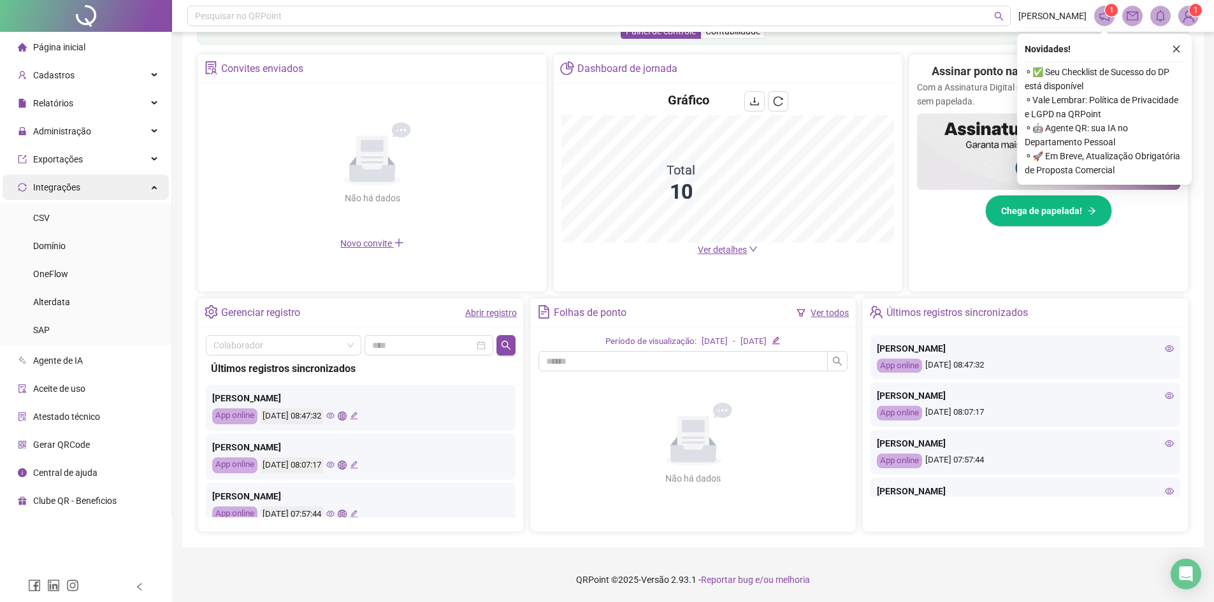
click at [80, 184] on div "Integrações" at bounding box center [86, 187] width 166 height 25
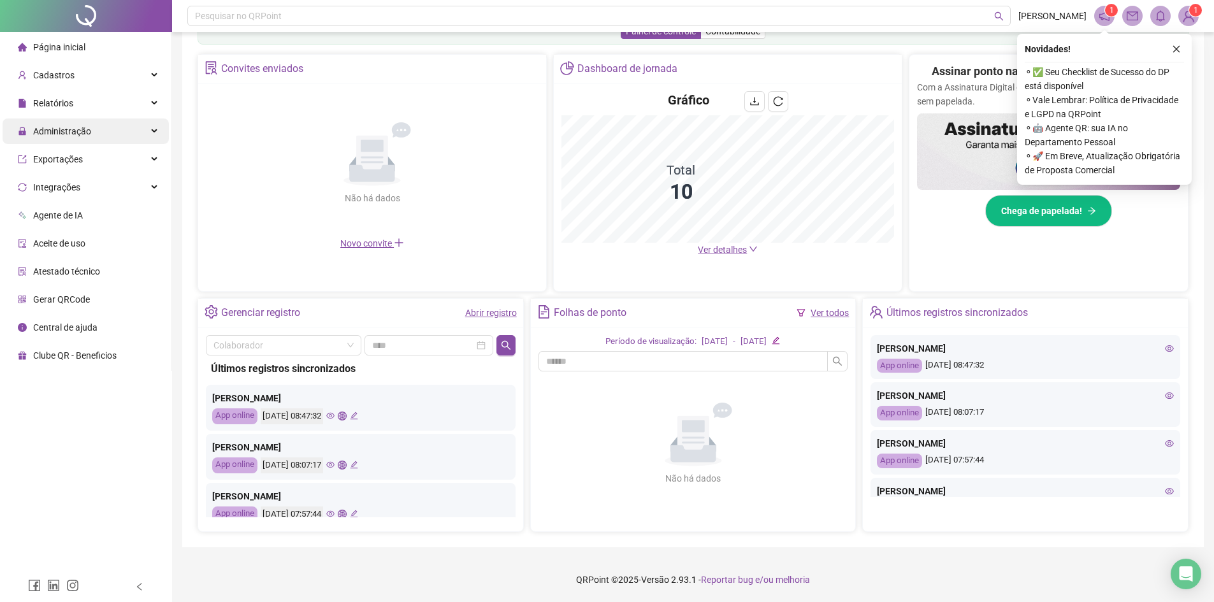
click at [68, 133] on span "Administração" at bounding box center [62, 131] width 58 height 10
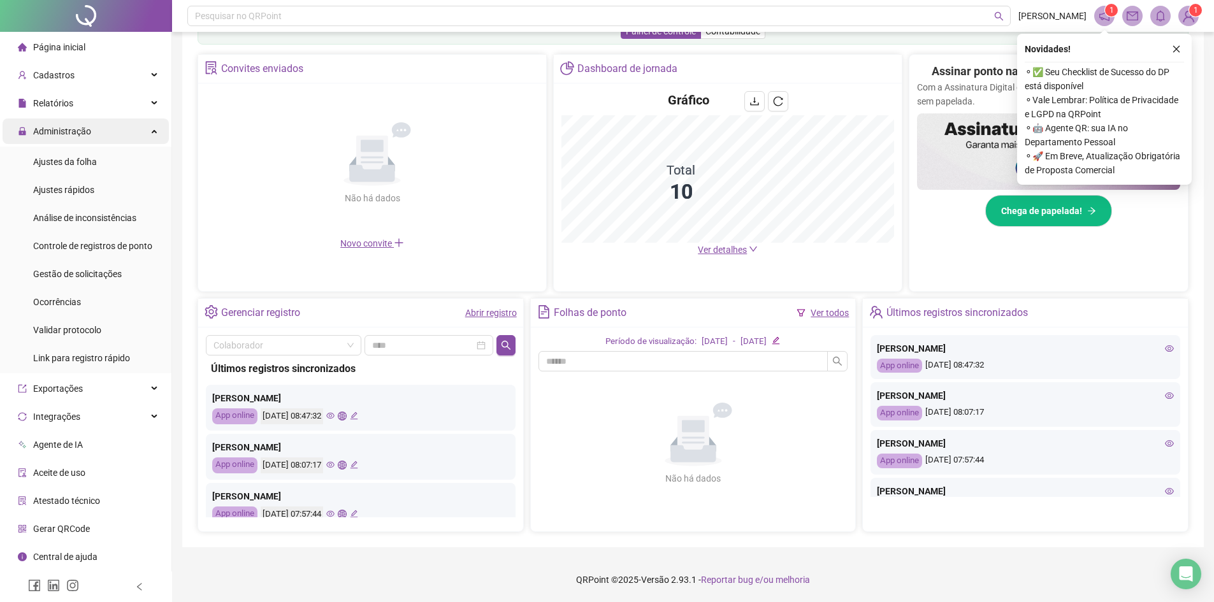
click at [68, 133] on span "Administração" at bounding box center [62, 131] width 58 height 10
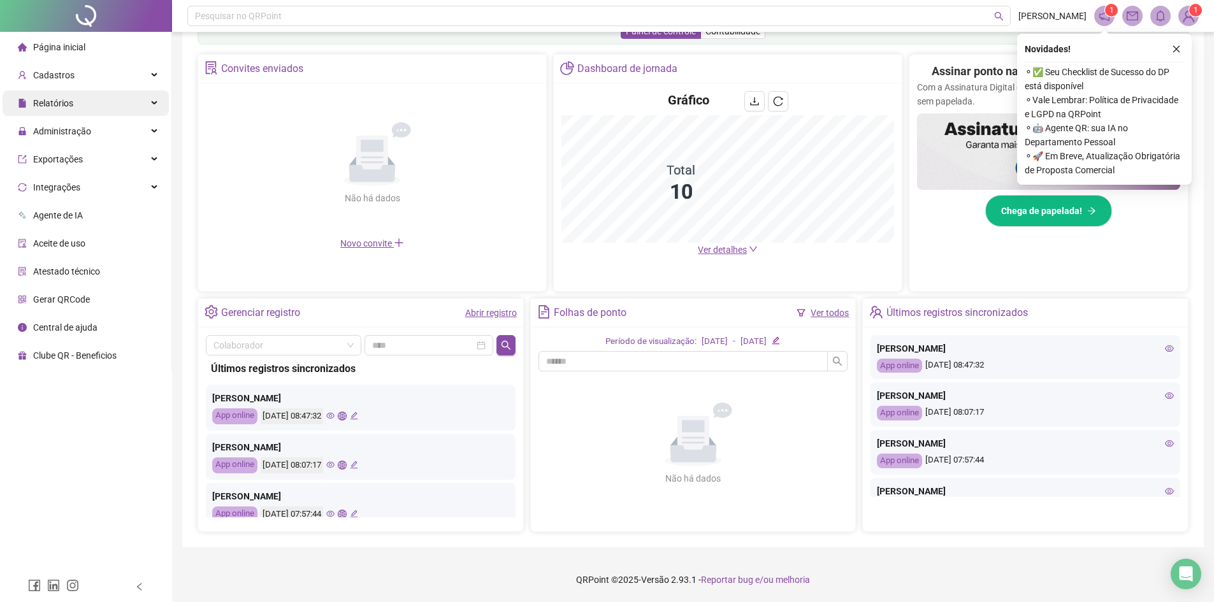
click at [78, 97] on div "Relatórios" at bounding box center [86, 102] width 166 height 25
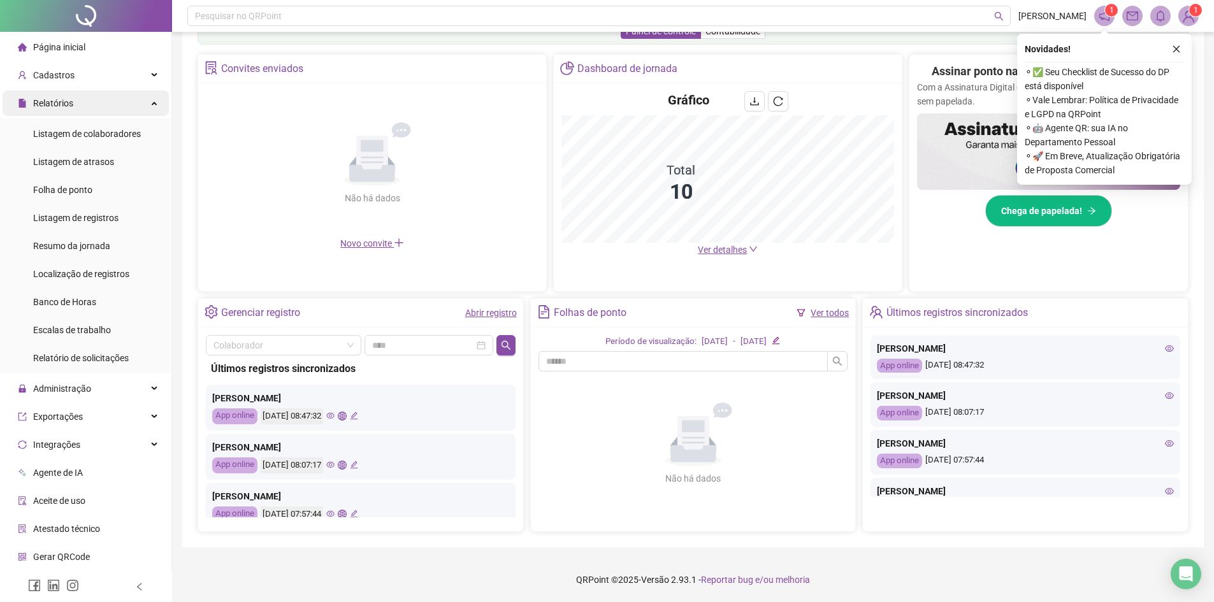
click at [78, 97] on div "Relatórios" at bounding box center [86, 102] width 166 height 25
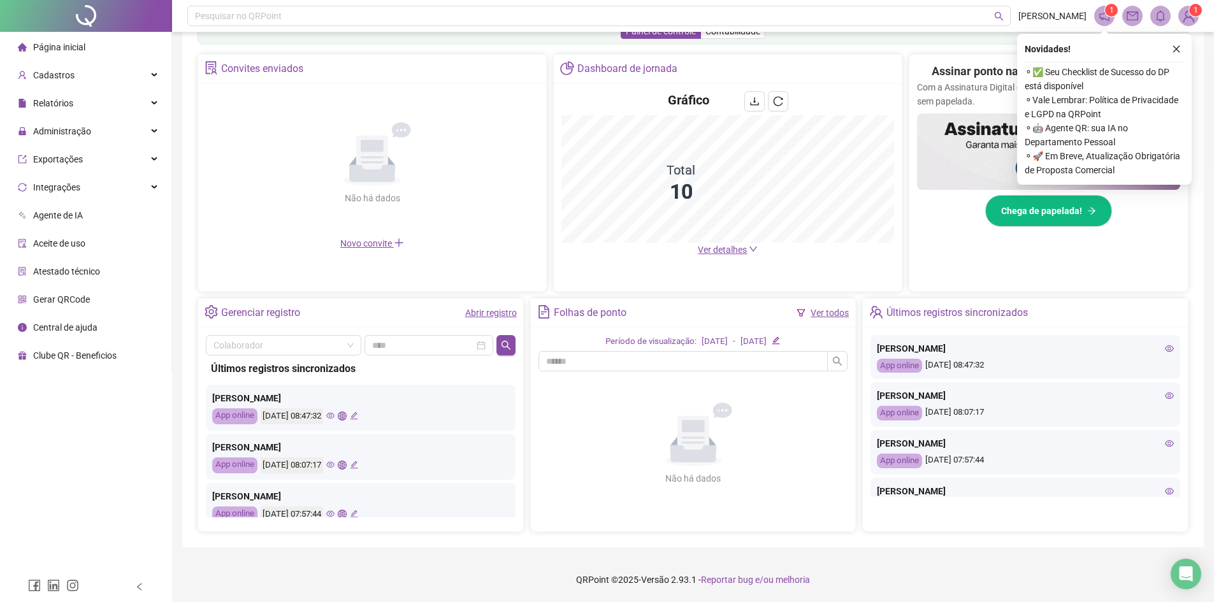
click at [96, 54] on li "Página inicial" at bounding box center [86, 46] width 166 height 25
click at [1184, 9] on img at bounding box center [1187, 15] width 19 height 19
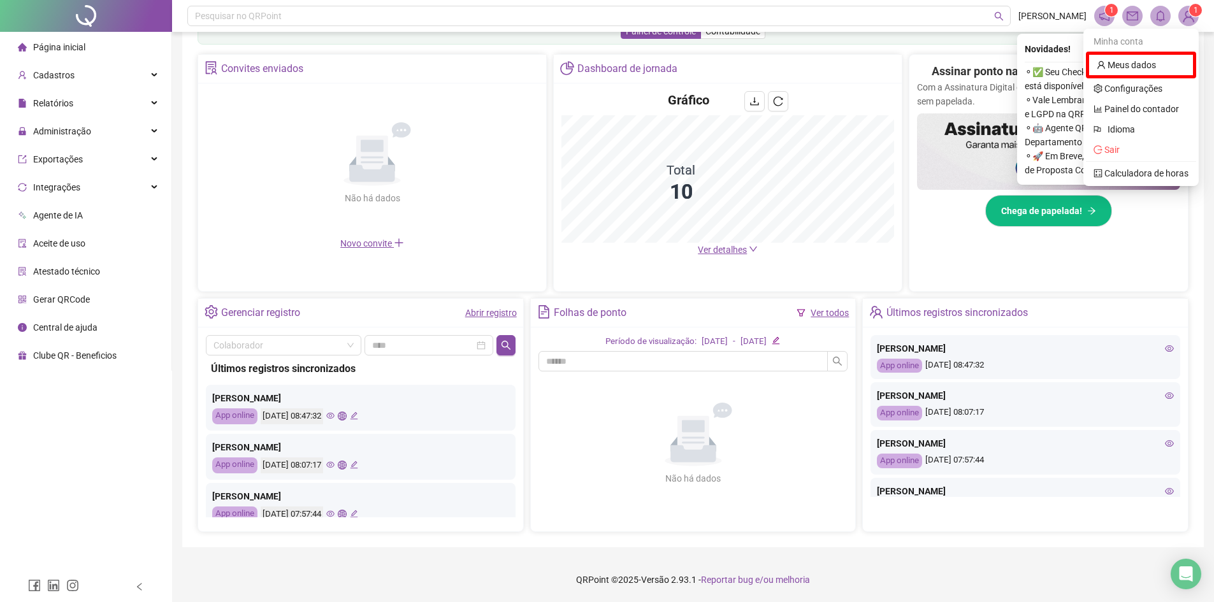
click at [1185, 18] on img at bounding box center [1187, 15] width 19 height 19
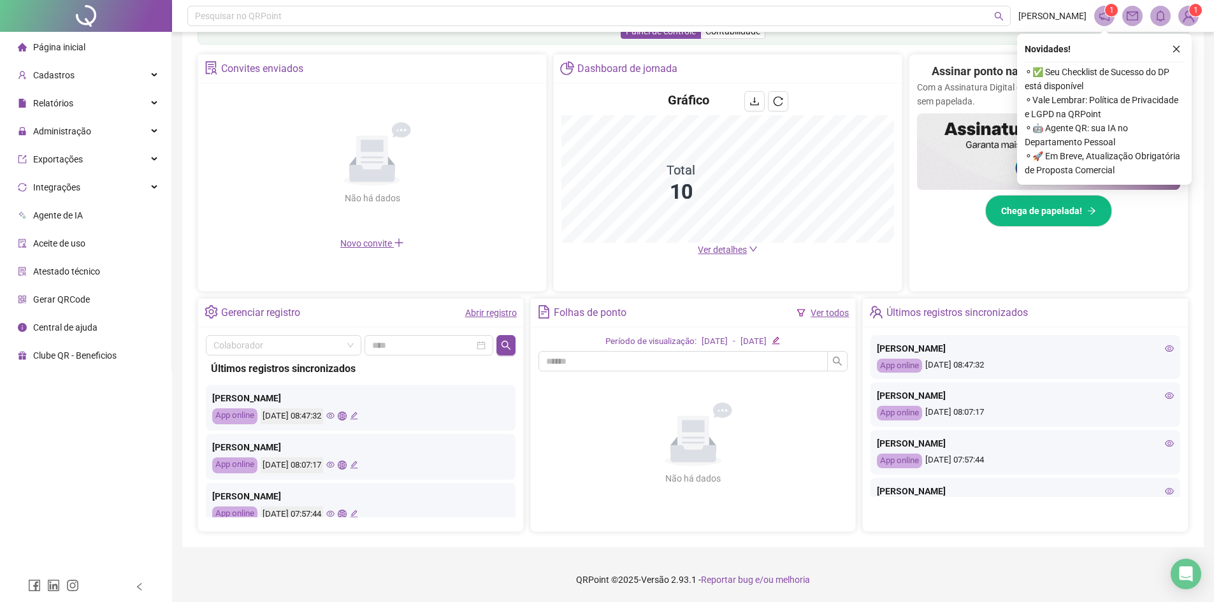
click at [1185, 18] on img at bounding box center [1187, 15] width 19 height 19
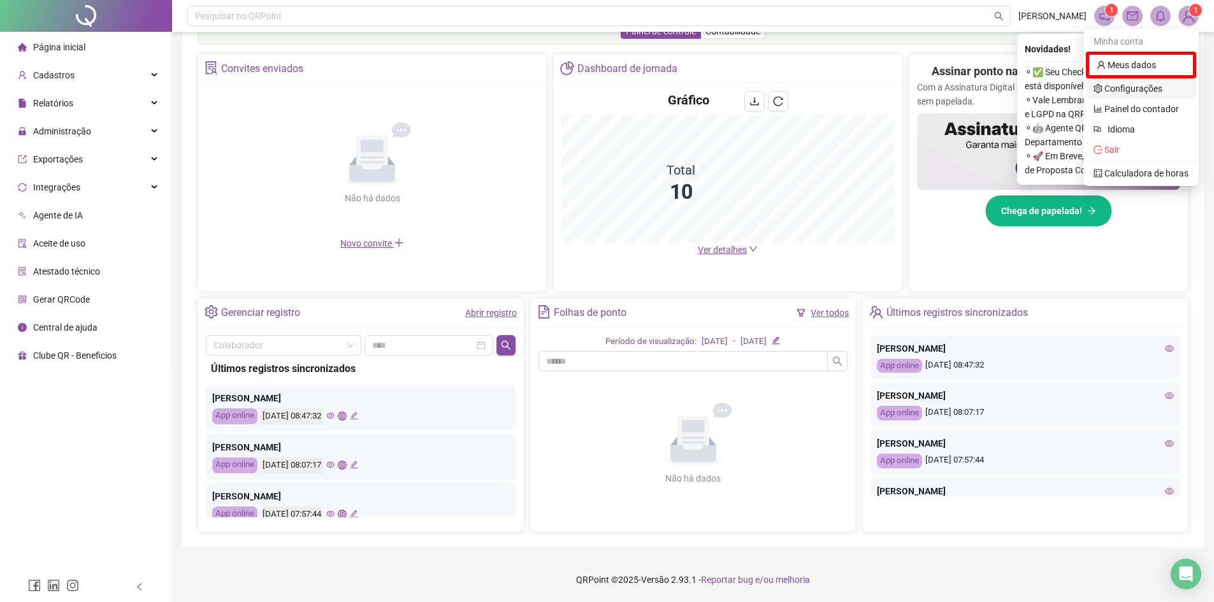
click at [1124, 86] on link "Configurações" at bounding box center [1127, 88] width 69 height 10
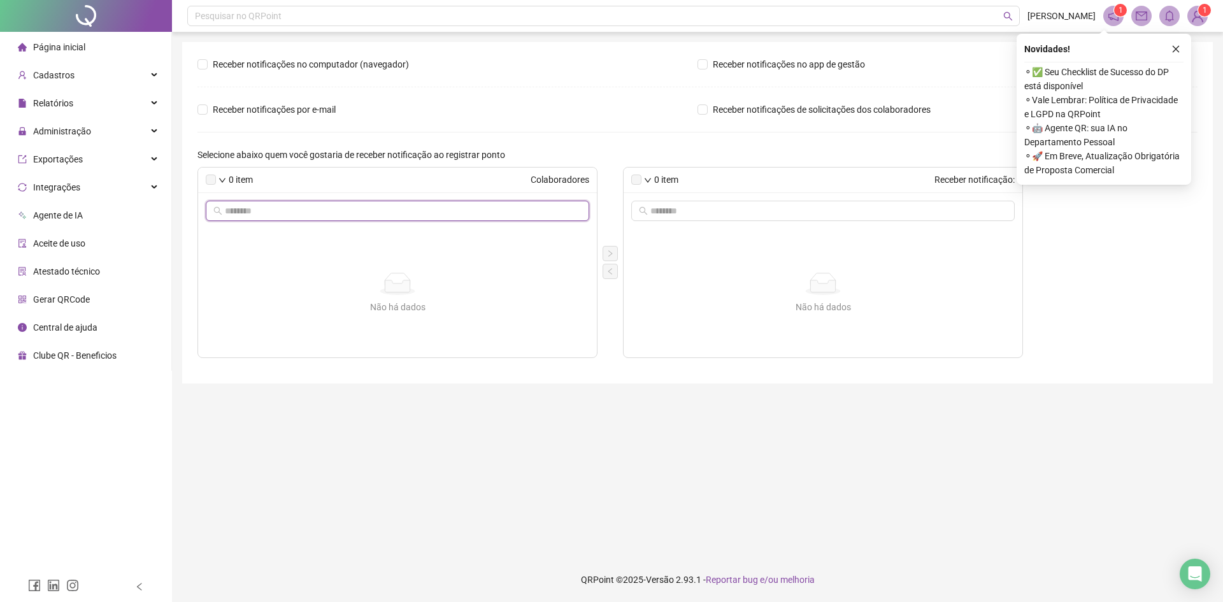
click at [522, 213] on input "text" at bounding box center [398, 211] width 347 height 14
click at [552, 145] on form "Receber notificações no computador (navegador) Receber notificações no app de g…" at bounding box center [697, 207] width 1000 height 301
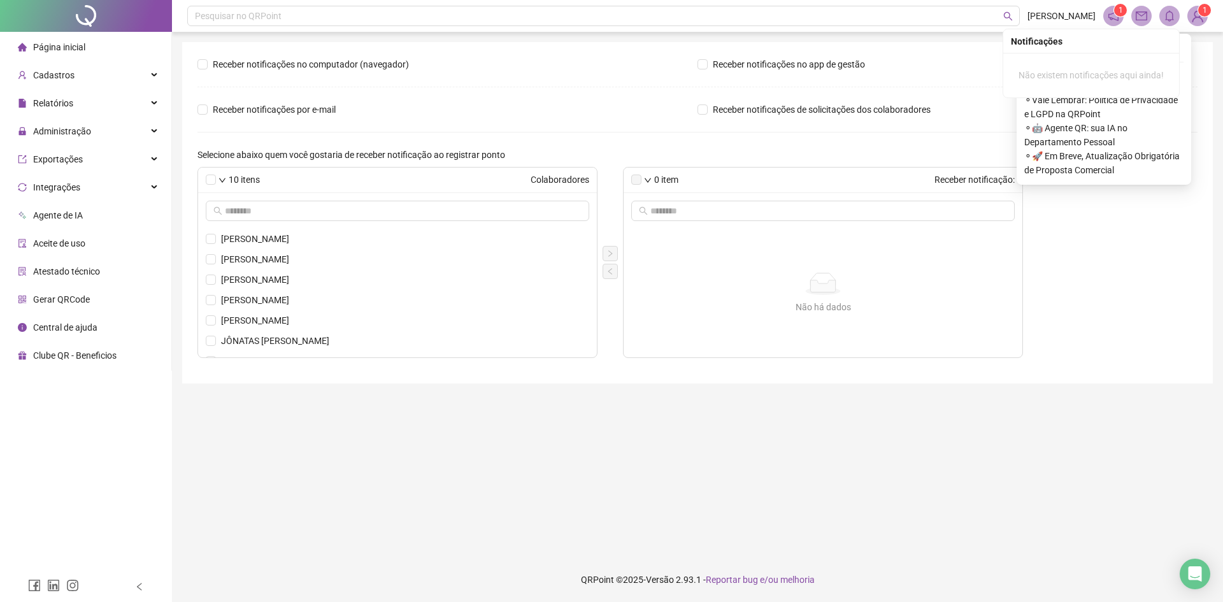
click at [1177, 15] on span at bounding box center [1169, 16] width 20 height 20
click at [1172, 17] on icon "bell" at bounding box center [1169, 15] width 11 height 11
click at [1196, 18] on img at bounding box center [1197, 15] width 19 height 19
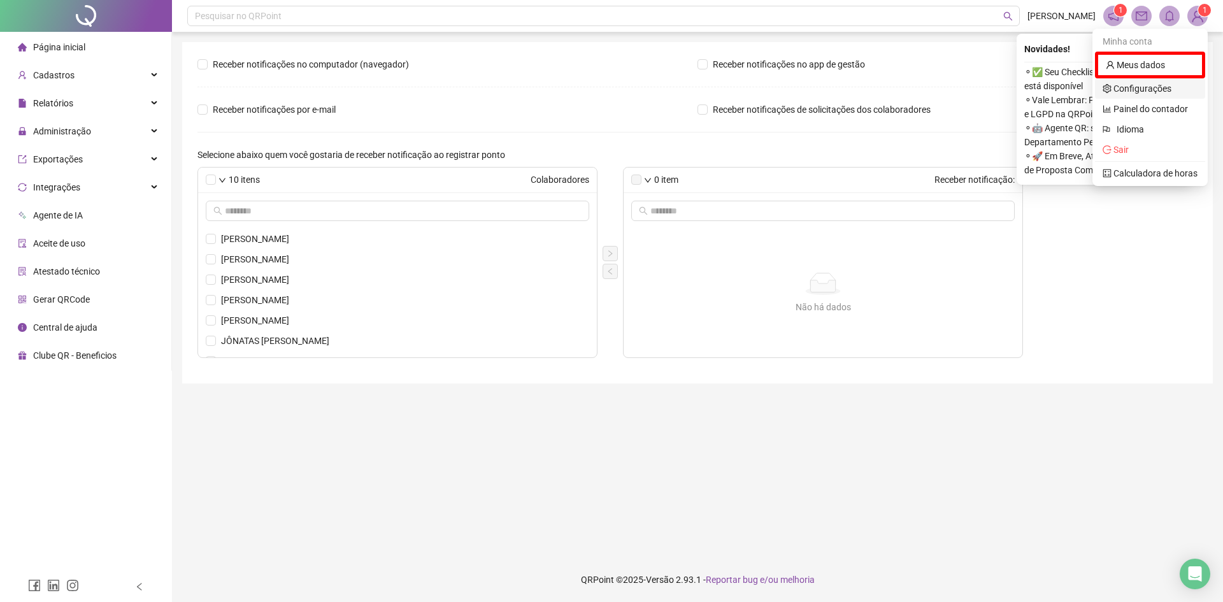
click at [1127, 94] on link "Configurações" at bounding box center [1137, 88] width 69 height 10
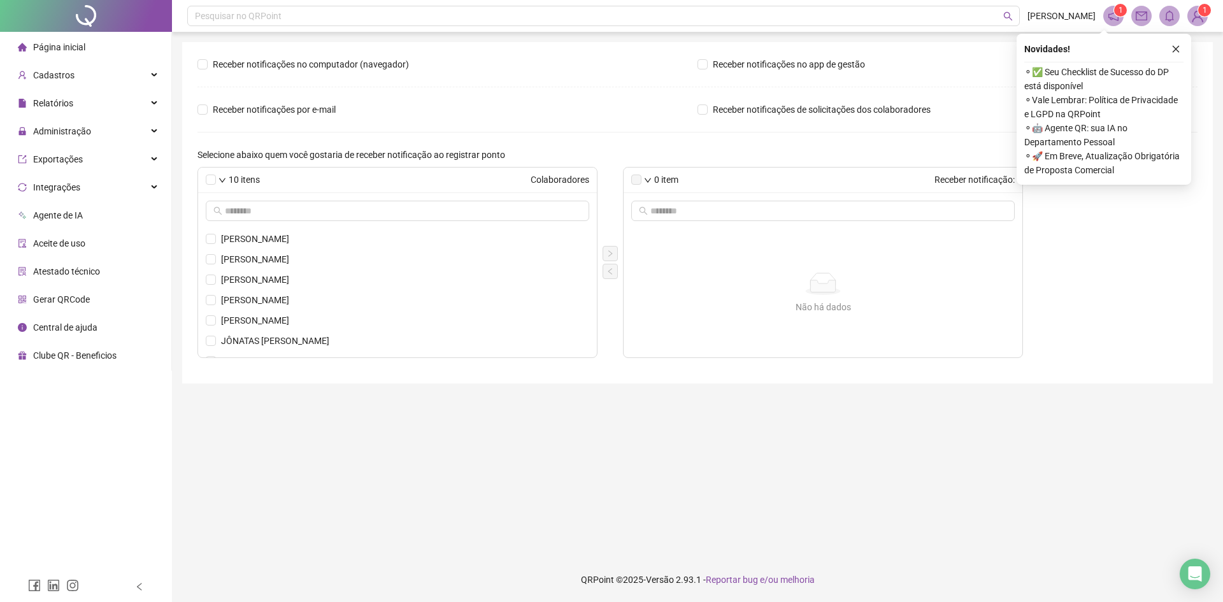
click at [1194, 18] on img at bounding box center [1197, 15] width 19 height 19
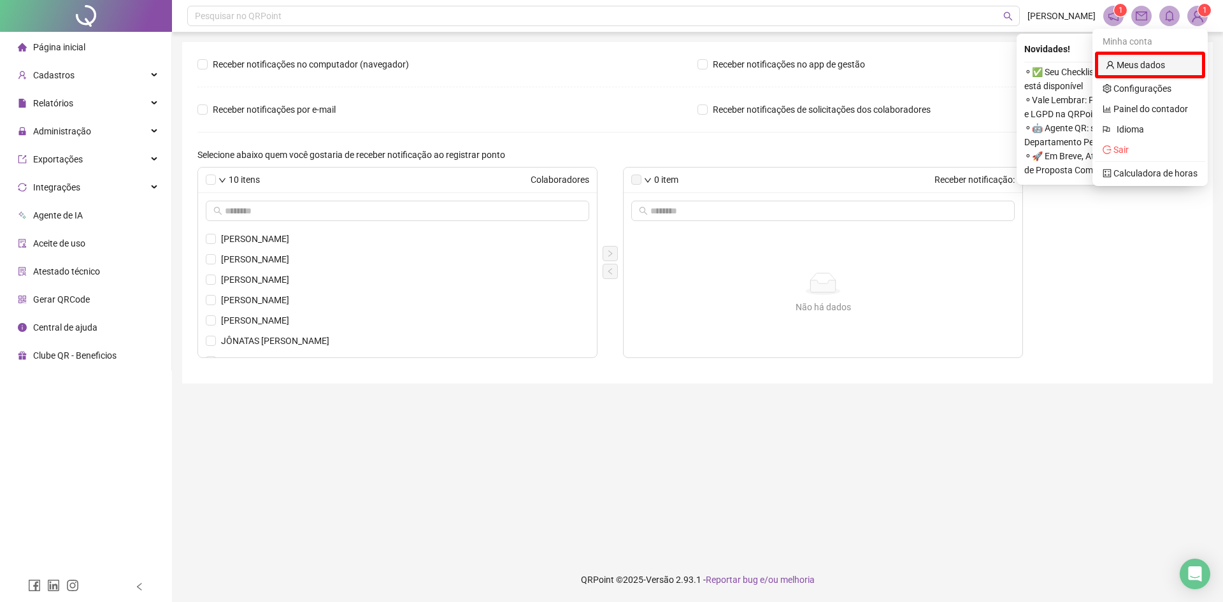
click at [1130, 60] on link "Meus dados" at bounding box center [1135, 65] width 59 height 10
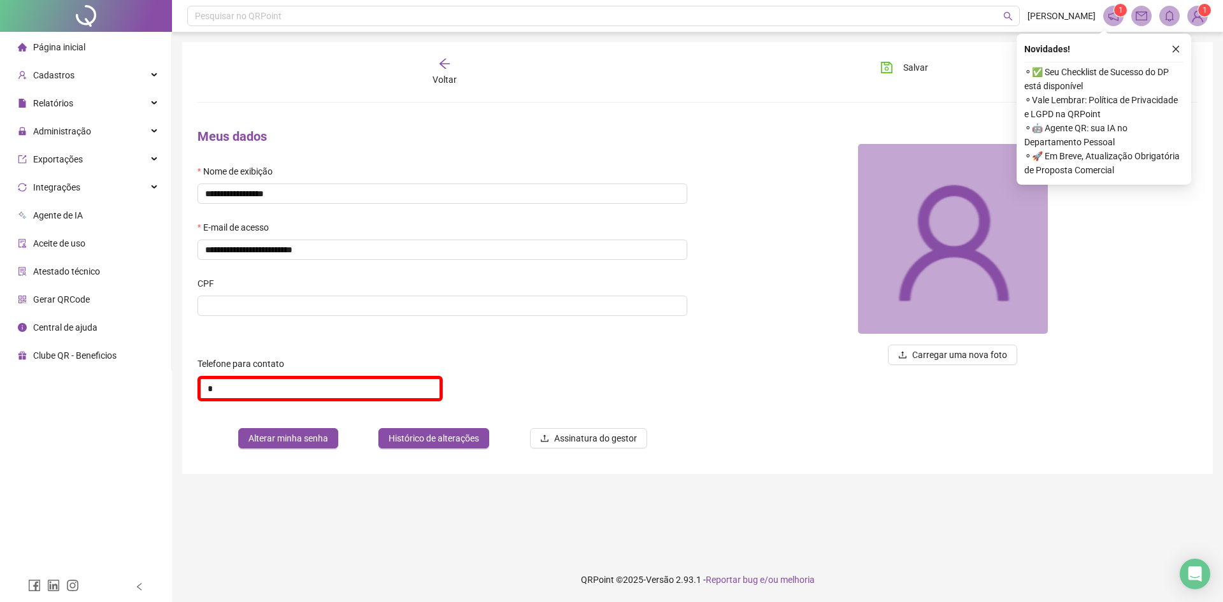
click at [759, 346] on div "Carregar uma nova foto" at bounding box center [953, 355] width 490 height 20
click at [266, 301] on input at bounding box center [442, 306] width 490 height 20
click at [298, 441] on span "Alterar minha senha" at bounding box center [288, 438] width 80 height 14
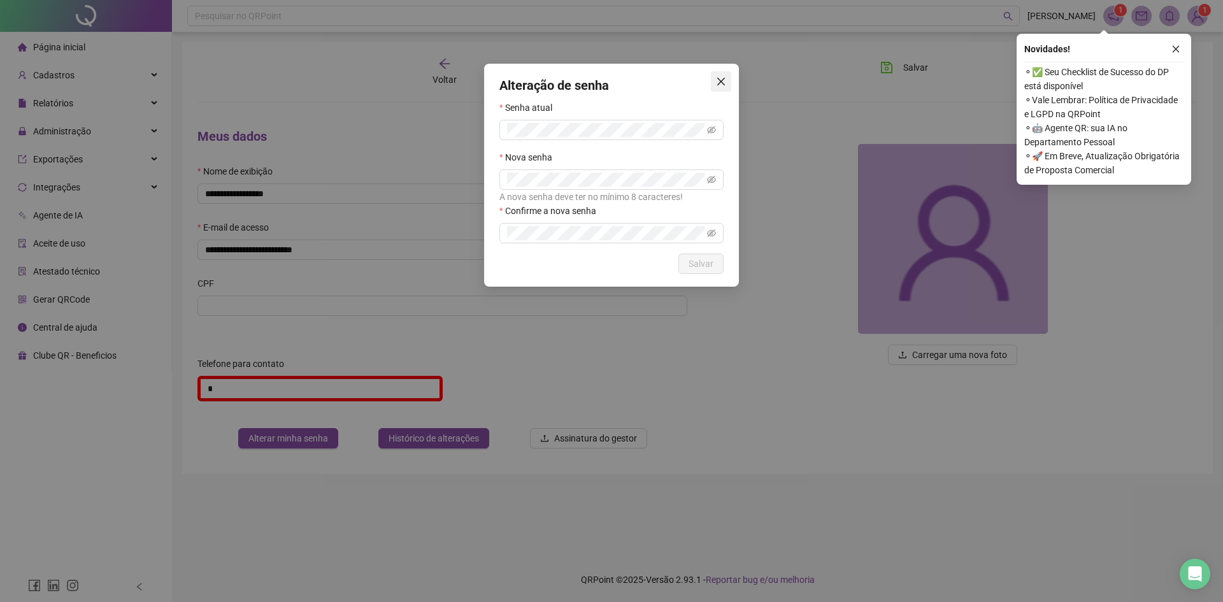
click at [720, 82] on icon "close" at bounding box center [721, 81] width 10 height 10
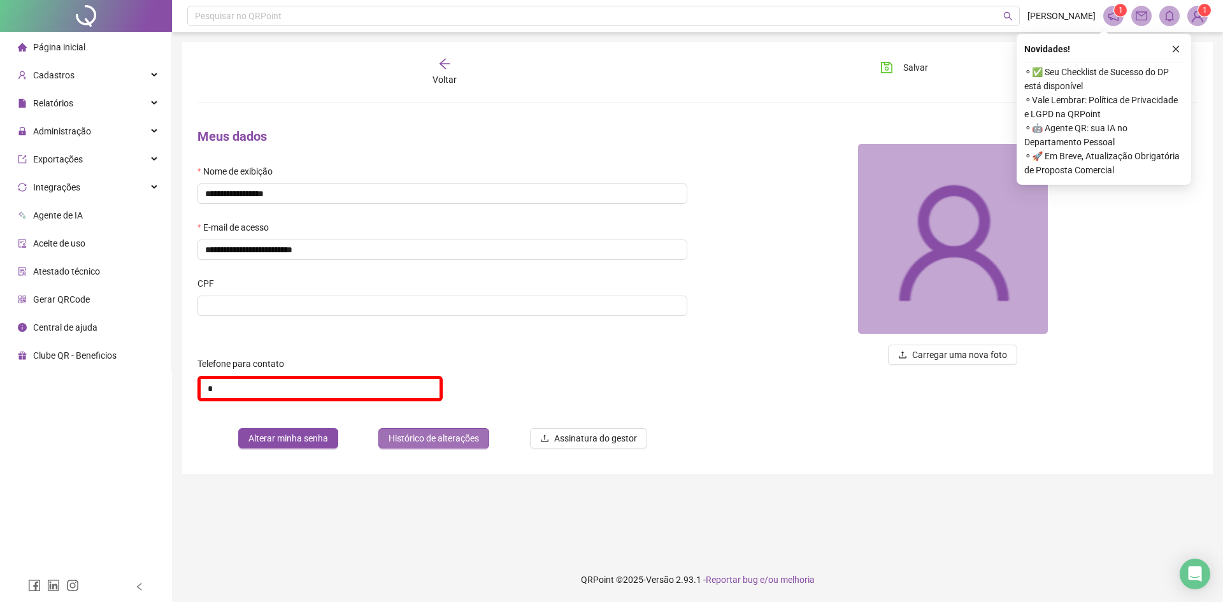
click at [420, 438] on span "Histórico de alterações" at bounding box center [434, 438] width 90 height 14
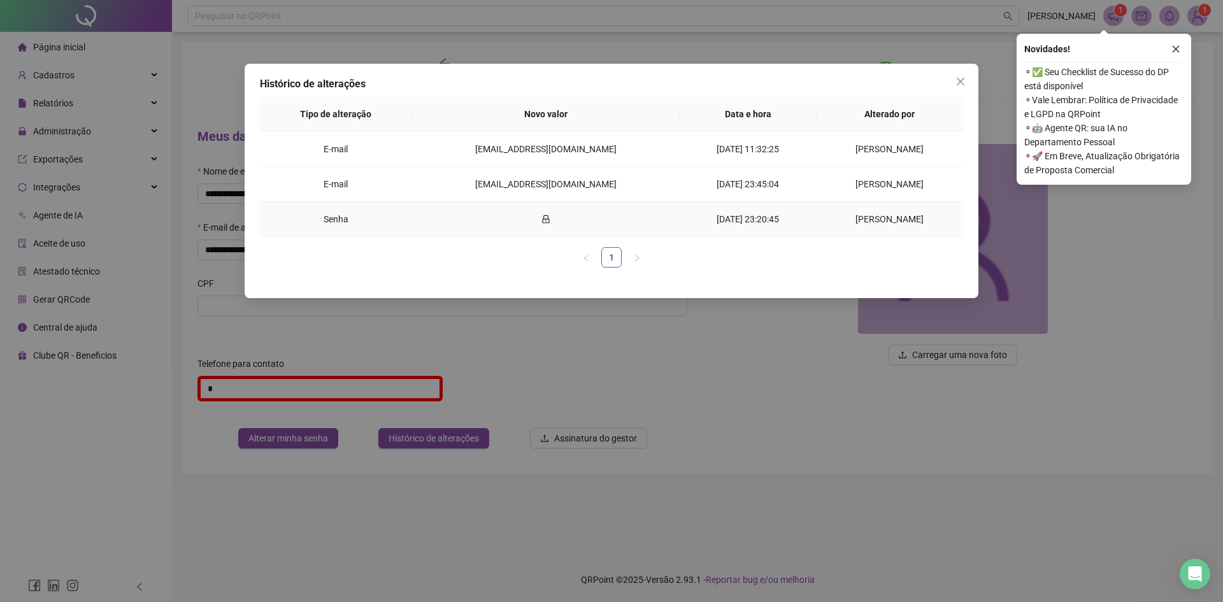
click at [520, 222] on td at bounding box center [546, 219] width 268 height 35
click at [542, 222] on icon "lock" at bounding box center [545, 219] width 7 height 8
click at [963, 87] on button "Close" at bounding box center [960, 81] width 20 height 20
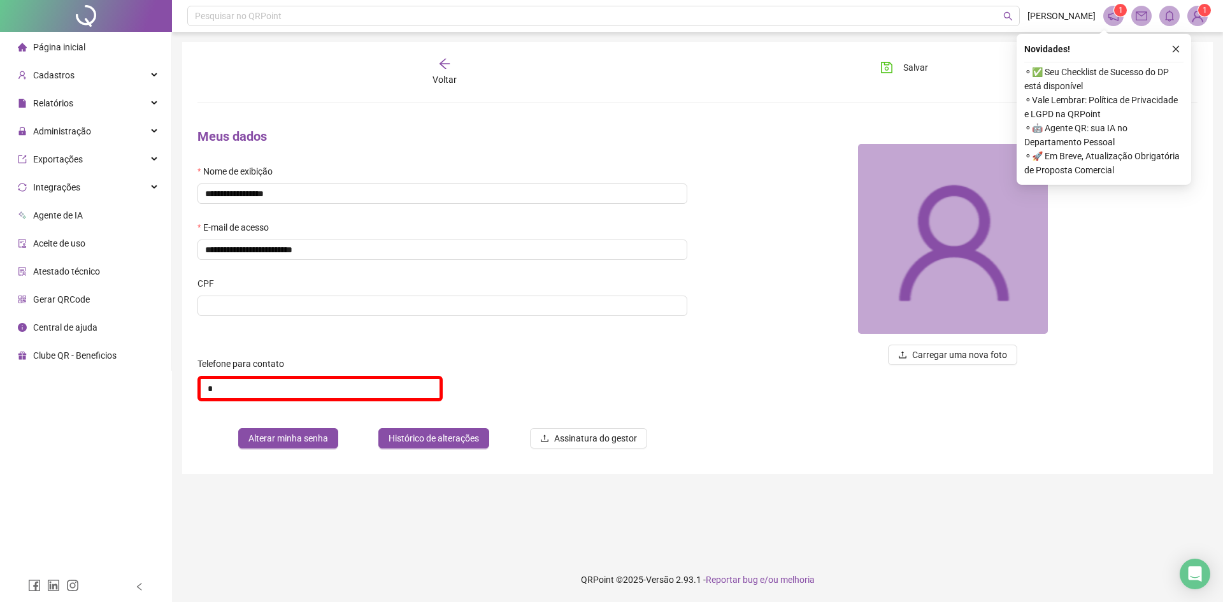
click at [427, 98] on form "**********" at bounding box center [697, 257] width 1000 height 401
click at [431, 90] on form "**********" at bounding box center [697, 257] width 1000 height 401
click at [440, 75] on span "Voltar" at bounding box center [445, 80] width 24 height 10
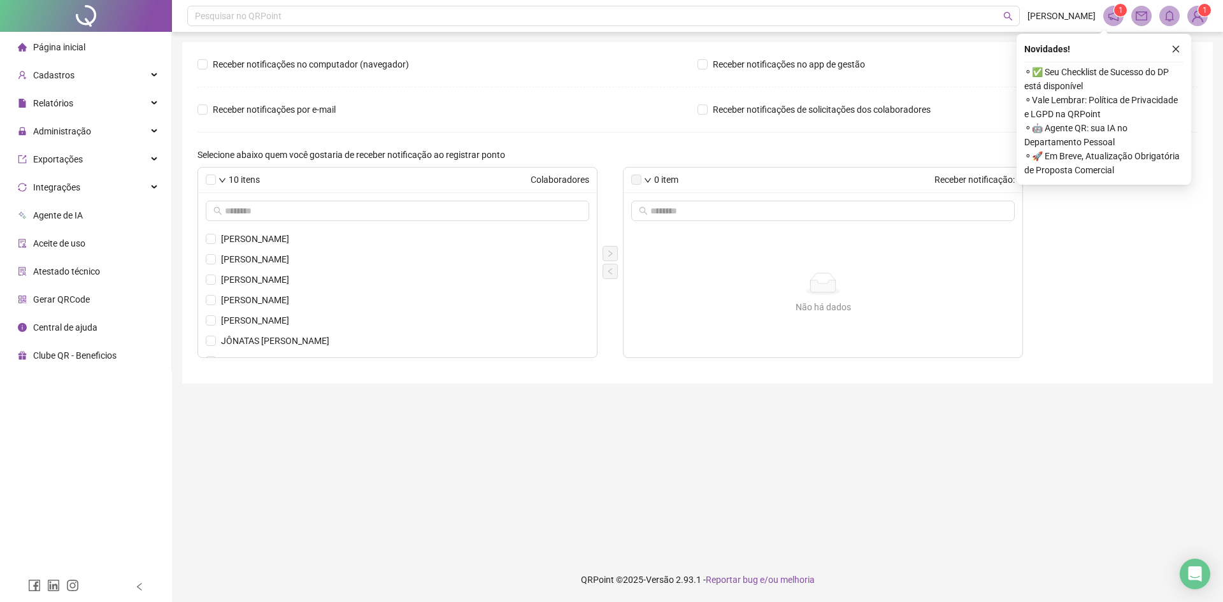
click at [22, 304] on div "Gerar QRCode" at bounding box center [54, 299] width 72 height 25
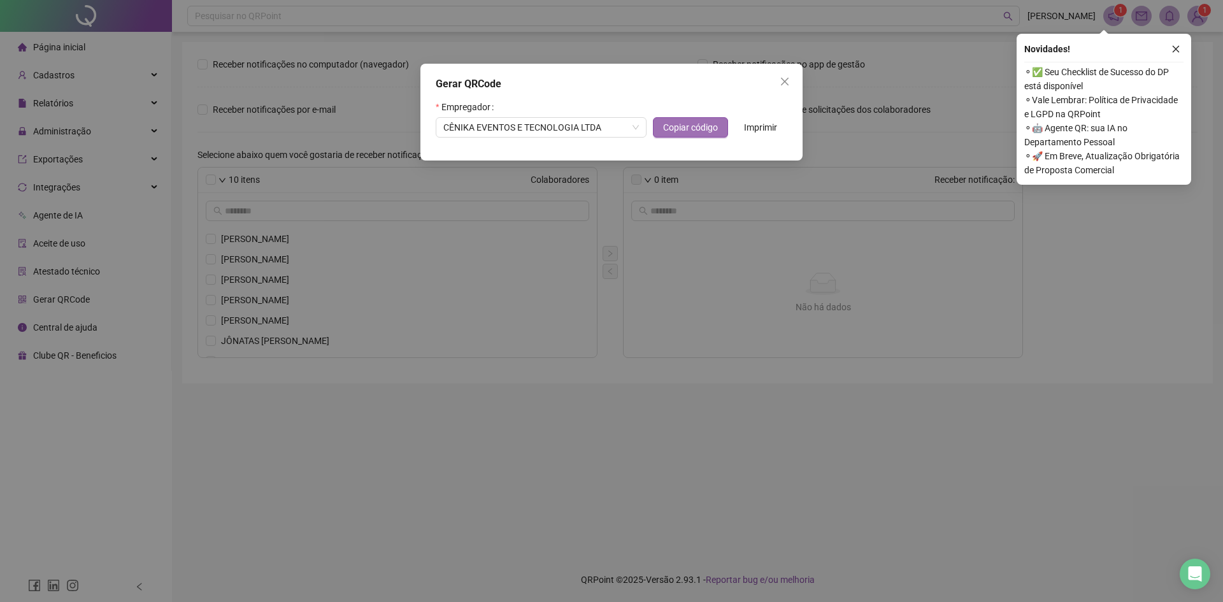
click at [682, 122] on span "Copiar código" at bounding box center [690, 127] width 55 height 14
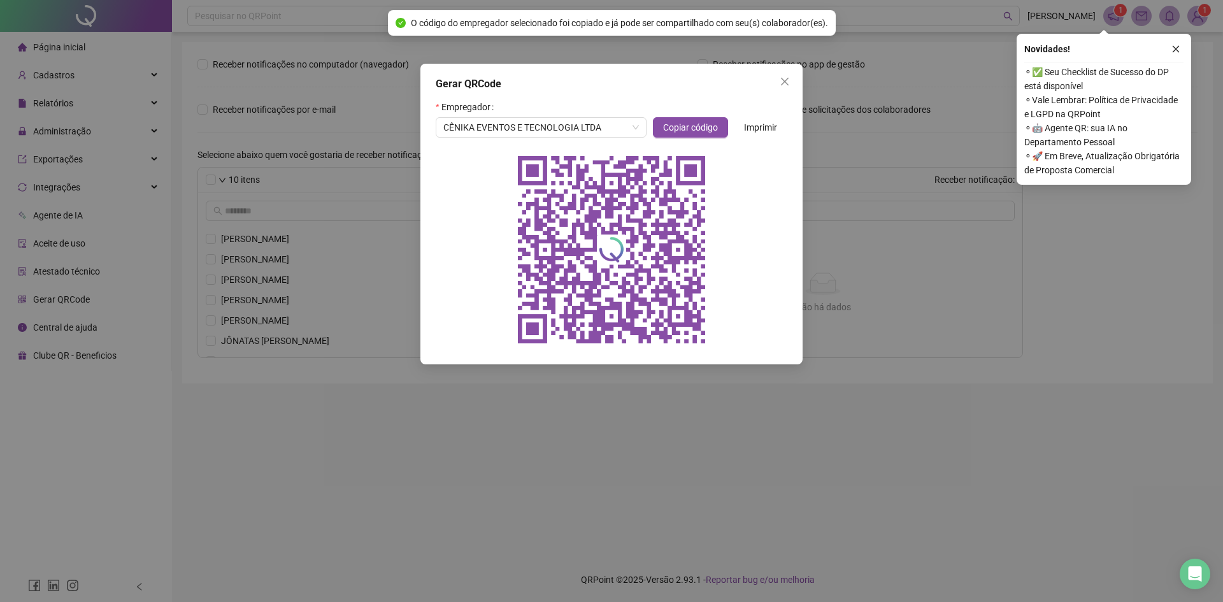
click at [752, 122] on span "Imprimir" at bounding box center [760, 127] width 33 height 14
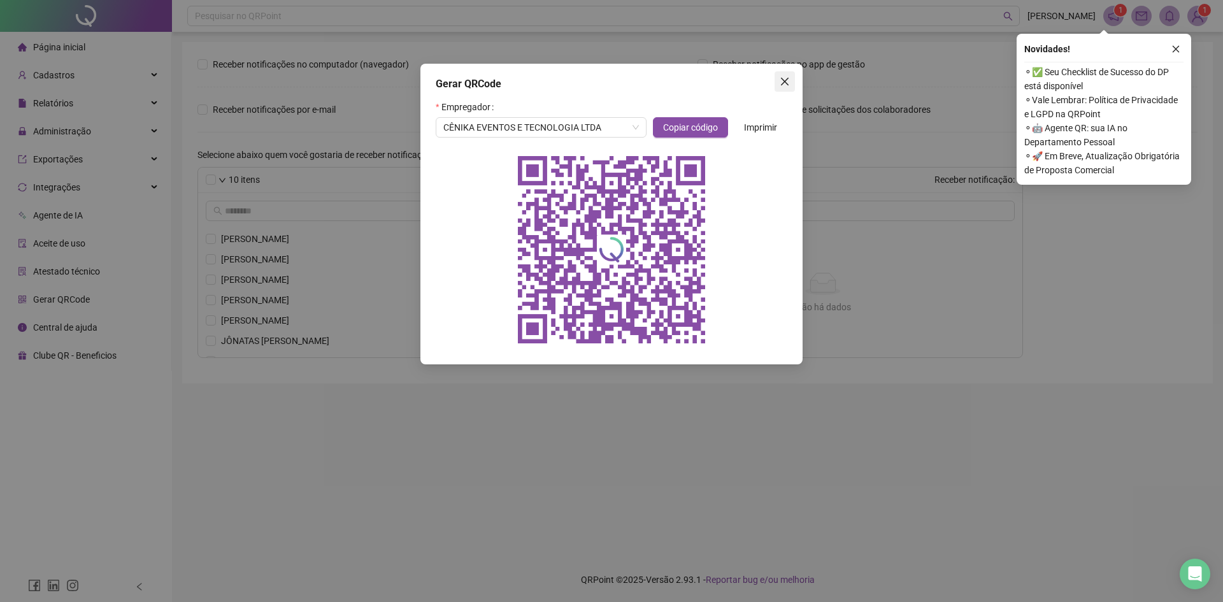
click at [778, 84] on span "Close" at bounding box center [785, 81] width 20 height 10
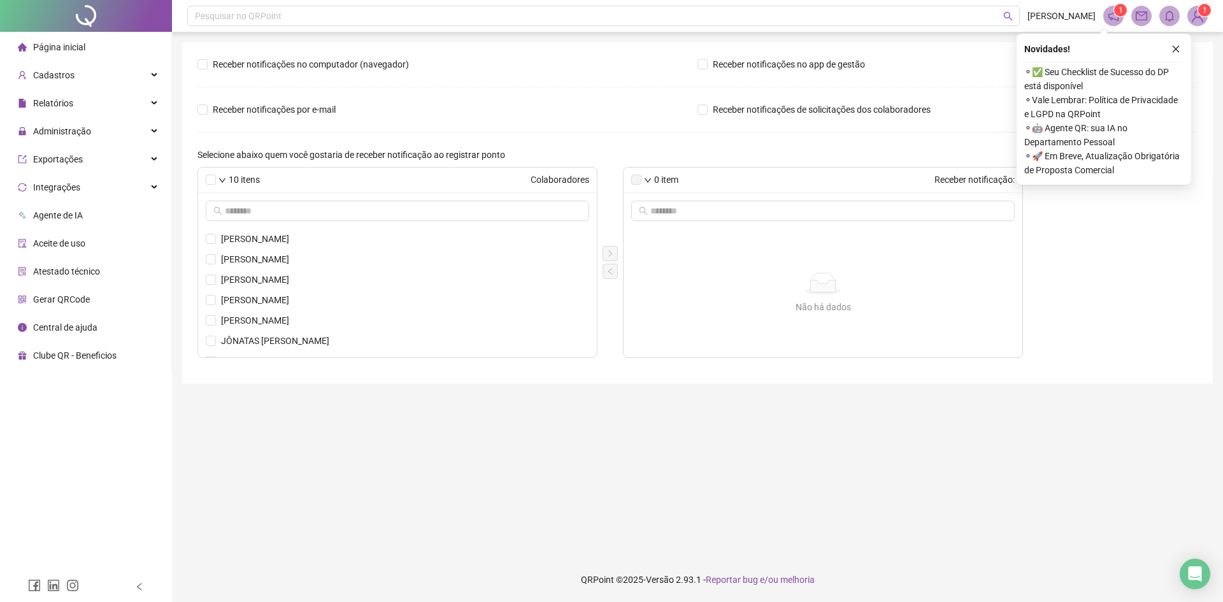
click at [55, 57] on div "Página inicial" at bounding box center [52, 46] width 68 height 25
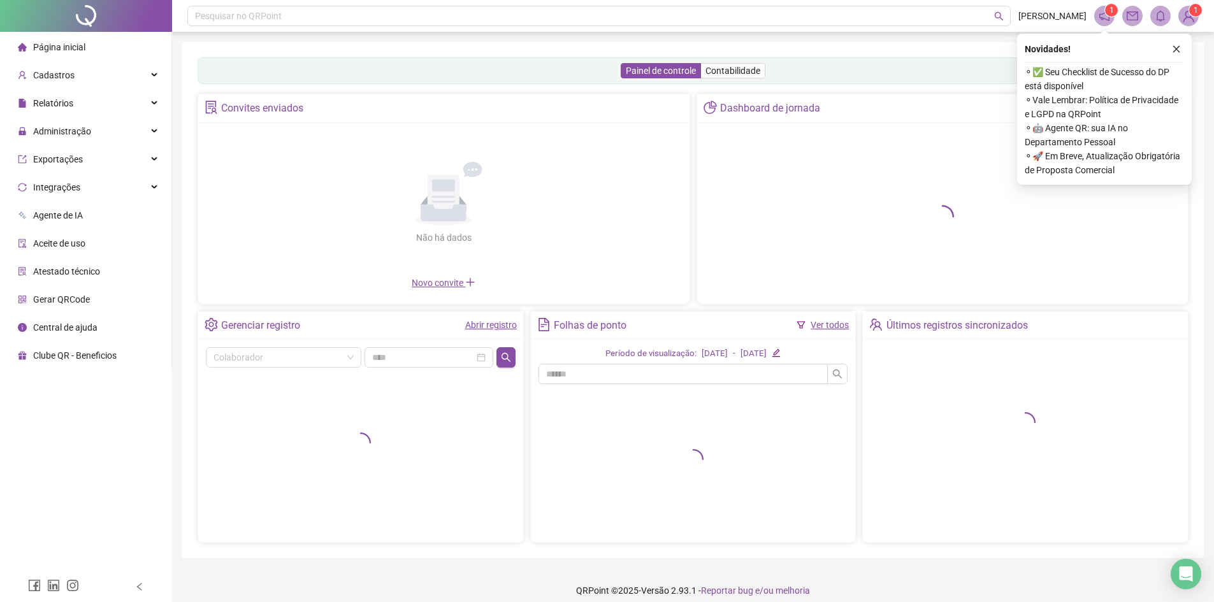
click at [59, 52] on span "Página inicial" at bounding box center [59, 47] width 52 height 10
